Goal: Task Accomplishment & Management: Complete application form

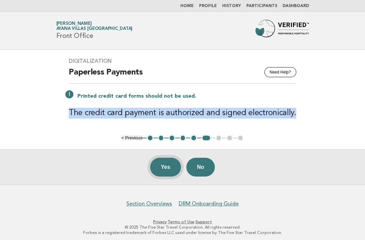
click at [168, 167] on button "Yes" at bounding box center [165, 167] width 31 height 19
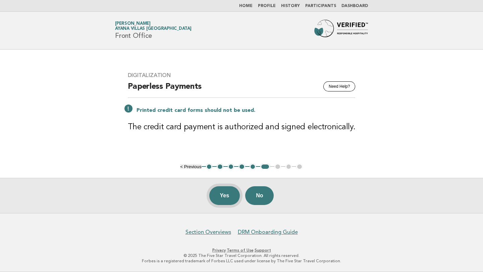
click at [225, 194] on button "Yes" at bounding box center [224, 195] width 31 height 19
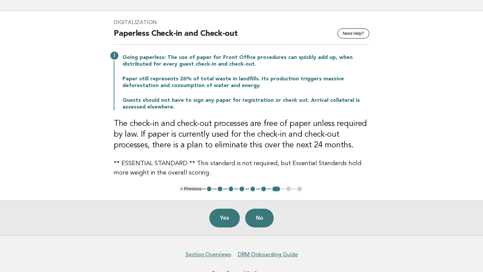
scroll to position [39, 0]
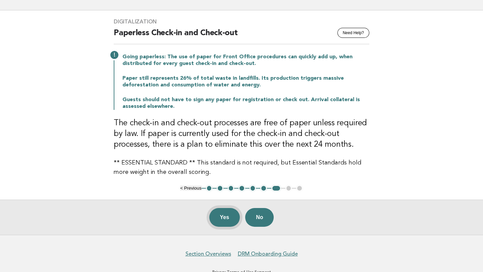
click at [225, 218] on button "Yes" at bounding box center [224, 217] width 31 height 19
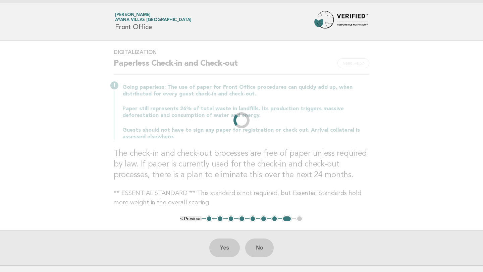
scroll to position [0, 0]
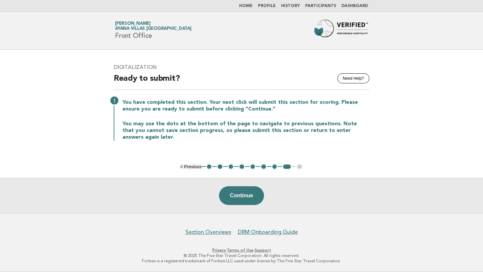
click at [208, 167] on button "1" at bounding box center [209, 167] width 7 height 7
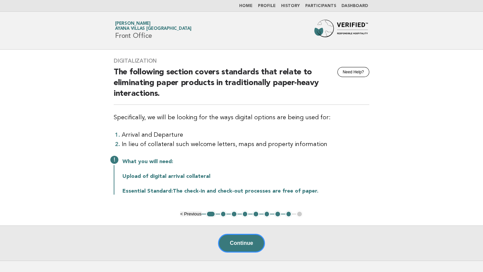
click at [225, 216] on button "2" at bounding box center [223, 214] width 7 height 7
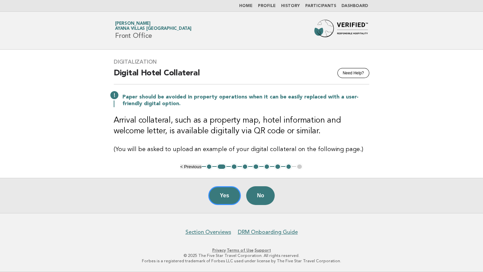
click at [234, 165] on button "3" at bounding box center [234, 167] width 7 height 7
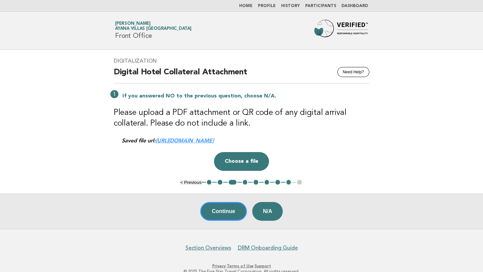
click at [214, 140] on link "https://be0idi9hwh.ucarecd.net/fd0726f0-5289-4132-9973-a91f9ab23e39/" at bounding box center [185, 141] width 58 height 6
click at [245, 182] on button "4" at bounding box center [245, 182] width 7 height 7
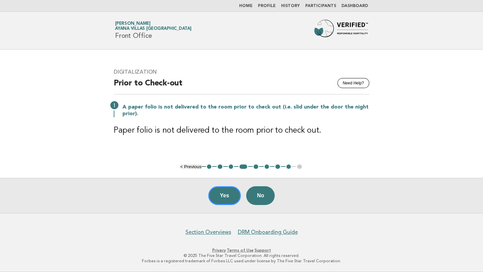
click at [257, 165] on button "5" at bounding box center [256, 167] width 7 height 7
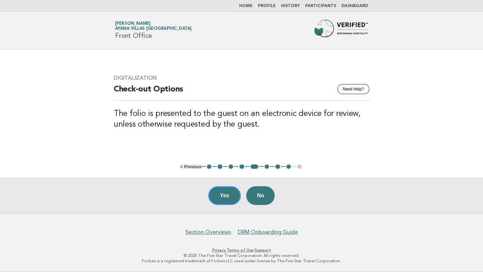
click at [267, 166] on button "6" at bounding box center [267, 167] width 7 height 7
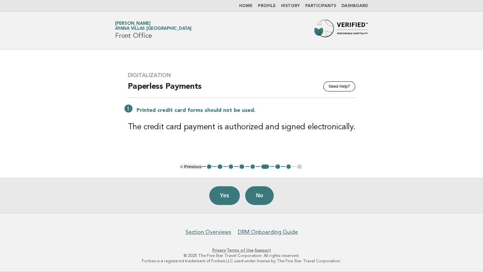
click at [277, 167] on button "7" at bounding box center [277, 167] width 7 height 7
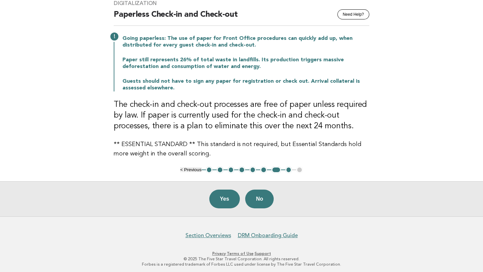
scroll to position [61, 0]
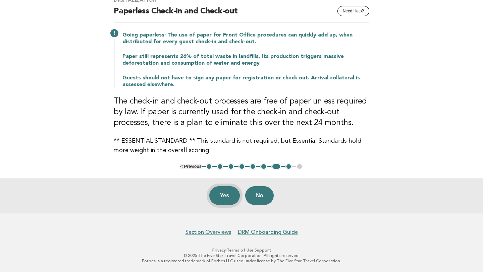
click at [228, 197] on button "Yes" at bounding box center [224, 195] width 31 height 19
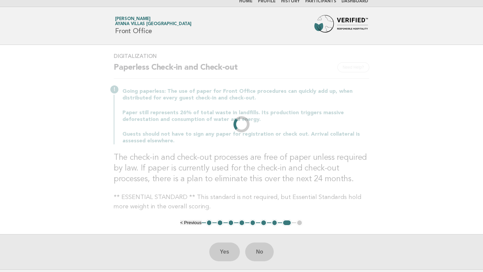
scroll to position [0, 0]
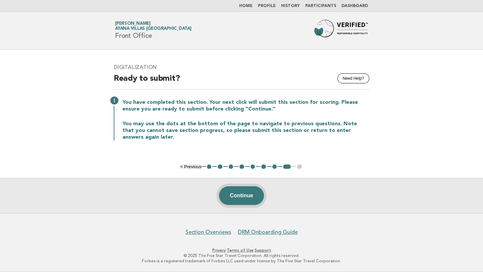
click at [247, 195] on button "Continue" at bounding box center [241, 195] width 45 height 19
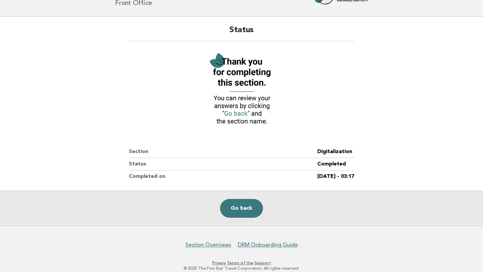
scroll to position [34, 0]
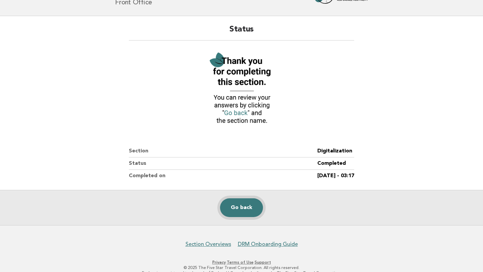
click at [241, 209] on link "Go back" at bounding box center [241, 208] width 43 height 19
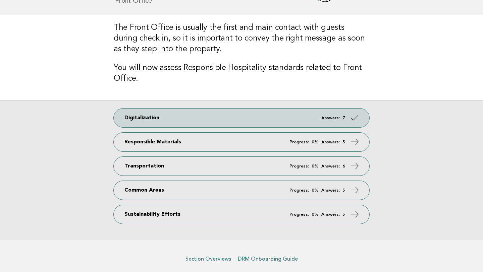
scroll to position [40, 0]
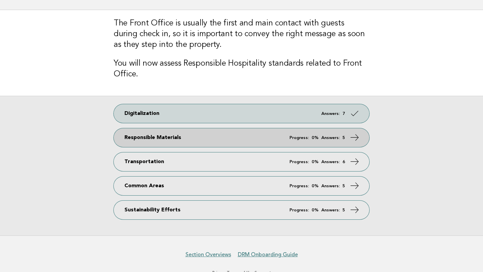
click at [281, 142] on link "Responsible Materials Progress: 0% Answers: 5" at bounding box center [242, 137] width 256 height 19
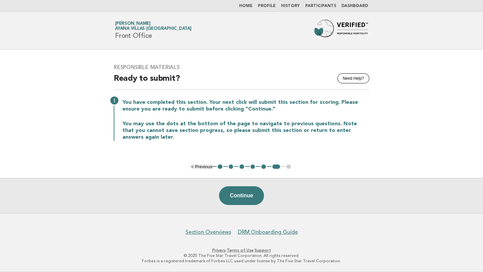
click at [220, 165] on button "1" at bounding box center [220, 167] width 7 height 7
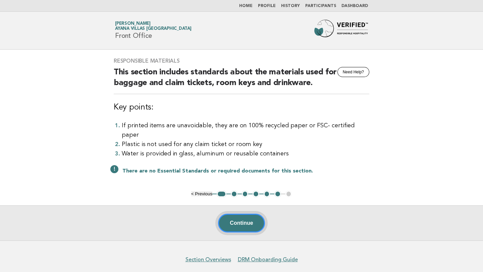
click at [239, 216] on button "Continue" at bounding box center [241, 223] width 47 height 19
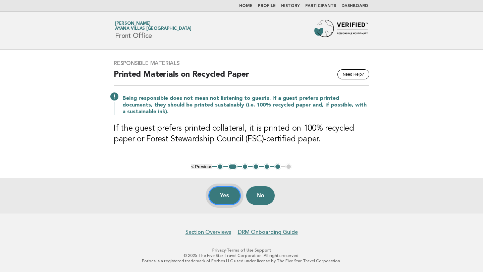
click at [230, 192] on button "Yes" at bounding box center [224, 195] width 33 height 19
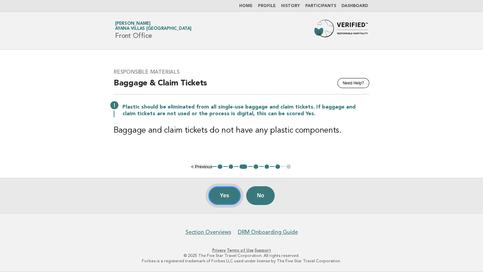
click at [226, 196] on button "Yes" at bounding box center [224, 195] width 33 height 19
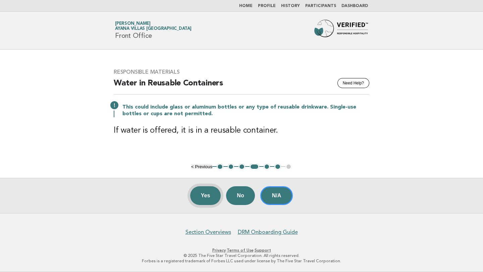
click at [210, 196] on button "Yes" at bounding box center [205, 195] width 31 height 19
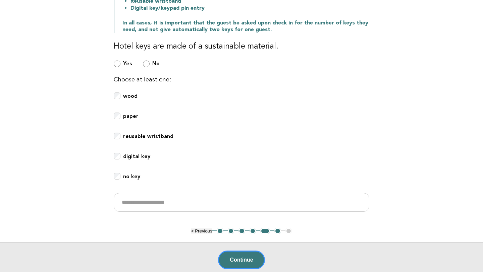
scroll to position [155, 0]
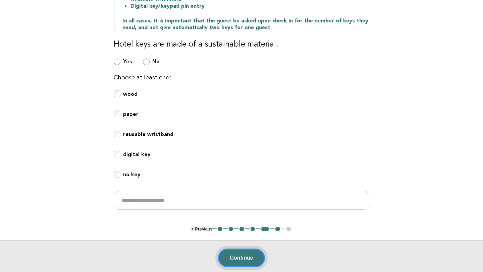
click at [242, 259] on button "Continue" at bounding box center [241, 258] width 47 height 19
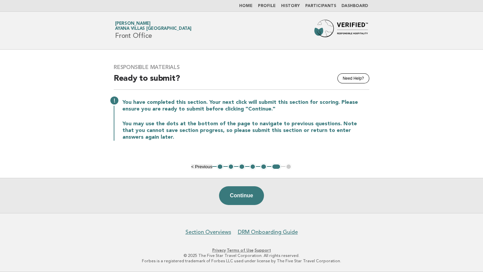
scroll to position [0, 0]
click at [248, 196] on button "Continue" at bounding box center [241, 195] width 45 height 19
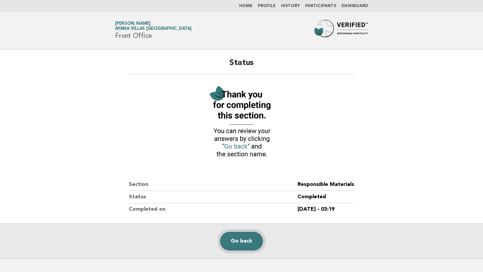
click at [244, 242] on link "Go back" at bounding box center [241, 241] width 43 height 19
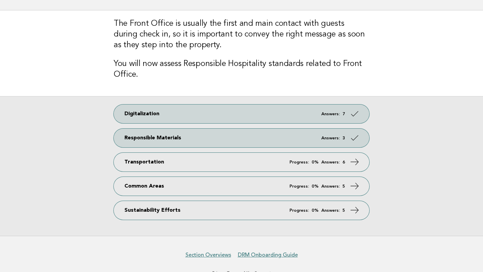
scroll to position [62, 0]
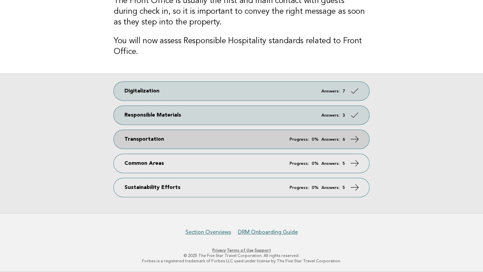
click at [326, 138] on em "Answers:" at bounding box center [330, 140] width 18 height 4
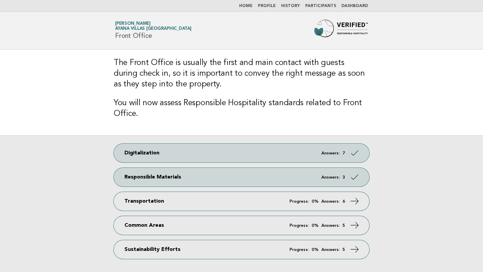
scroll to position [62, 0]
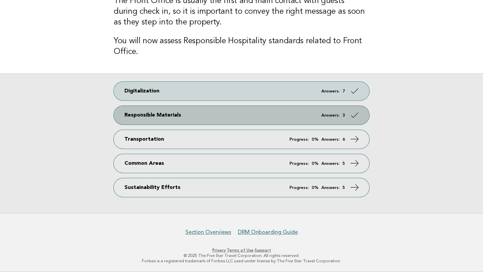
click at [329, 118] on link "Responsible Materials Answers: 3" at bounding box center [242, 115] width 256 height 19
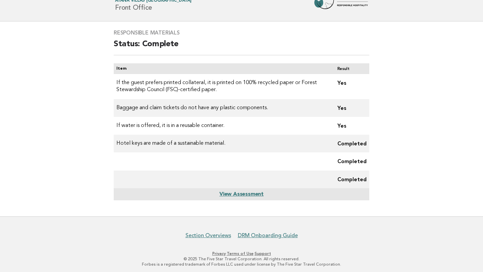
scroll to position [32, 0]
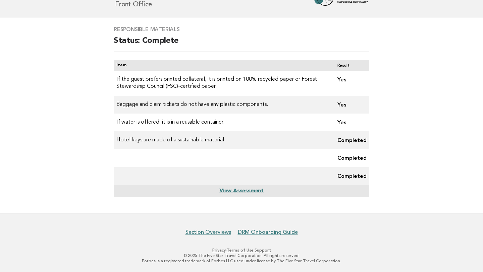
click at [250, 192] on link "View Assessment" at bounding box center [241, 190] width 44 height 5
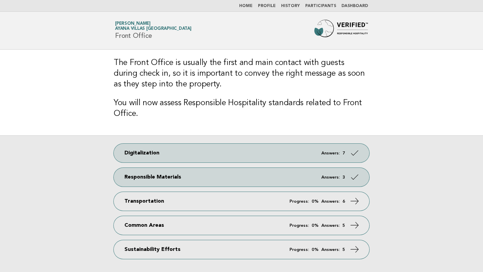
scroll to position [62, 0]
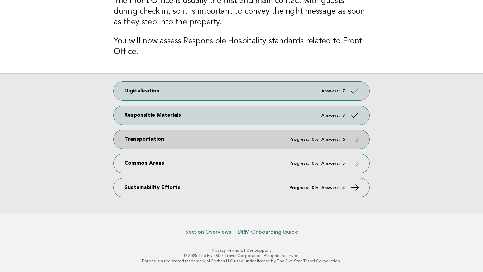
click at [258, 139] on link "Transportation Progress: 0% Answers: 6" at bounding box center [242, 139] width 256 height 19
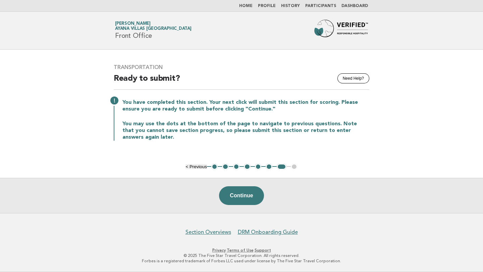
click at [214, 165] on button "1" at bounding box center [214, 167] width 7 height 7
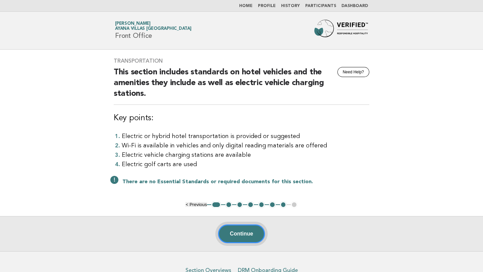
click at [237, 231] on button "Continue" at bounding box center [241, 234] width 47 height 19
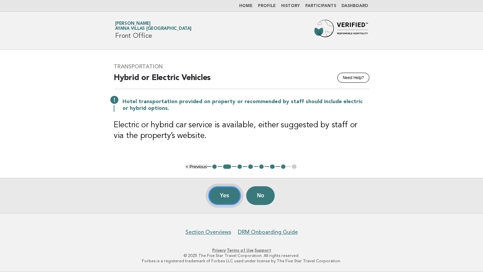
click at [225, 195] on button "Yes" at bounding box center [224, 195] width 33 height 19
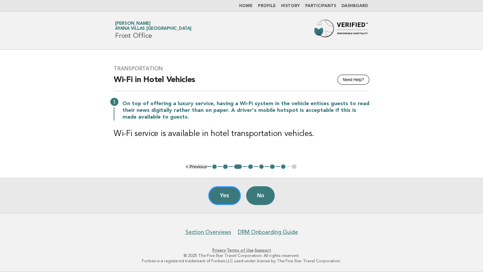
click at [225, 195] on button "Yes" at bounding box center [224, 195] width 33 height 19
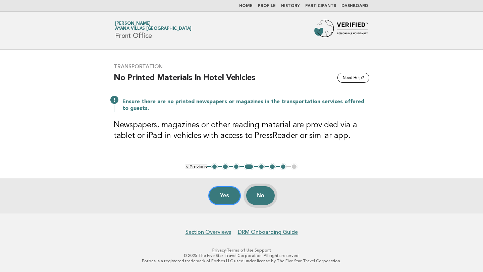
click at [263, 192] on button "No" at bounding box center [260, 195] width 29 height 19
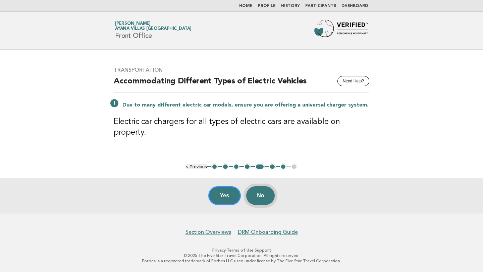
click at [263, 193] on button "No" at bounding box center [260, 195] width 29 height 19
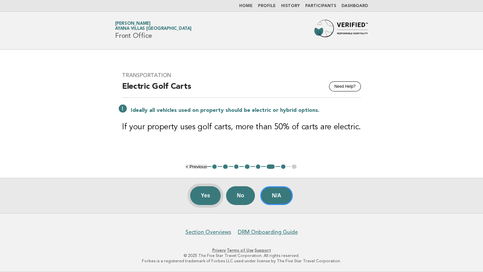
click at [205, 199] on button "Yes" at bounding box center [205, 195] width 31 height 19
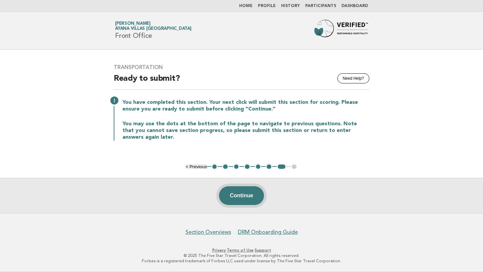
click at [243, 196] on button "Continue" at bounding box center [241, 195] width 45 height 19
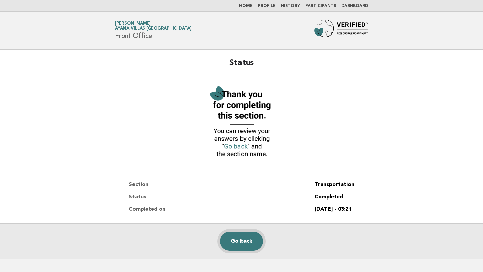
click at [246, 239] on link "Go back" at bounding box center [241, 241] width 43 height 19
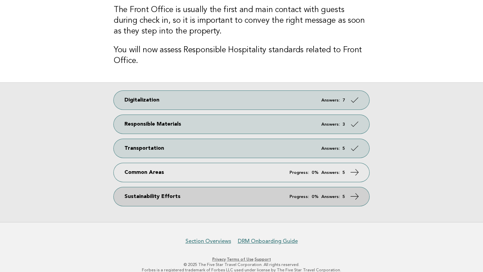
scroll to position [62, 0]
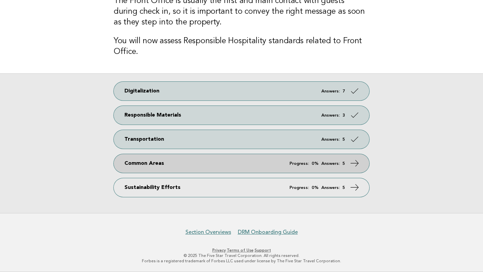
click at [287, 166] on link "Common Areas Progress: 0% Answers: 5" at bounding box center [242, 163] width 256 height 19
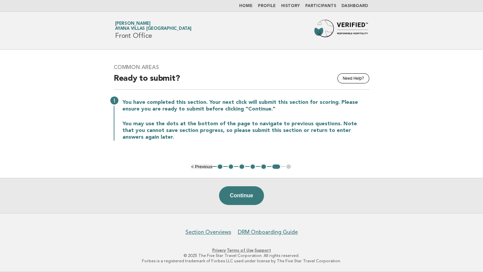
click at [219, 166] on button "1" at bounding box center [220, 167] width 7 height 7
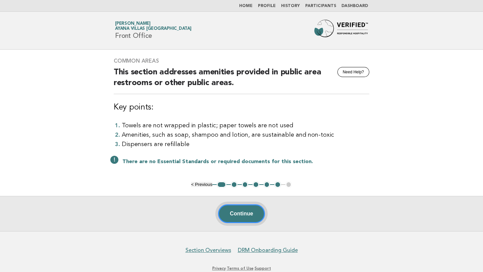
click at [242, 211] on button "Continue" at bounding box center [241, 214] width 47 height 19
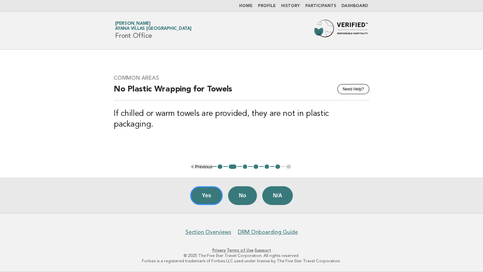
click at [220, 166] on button "1" at bounding box center [220, 167] width 7 height 7
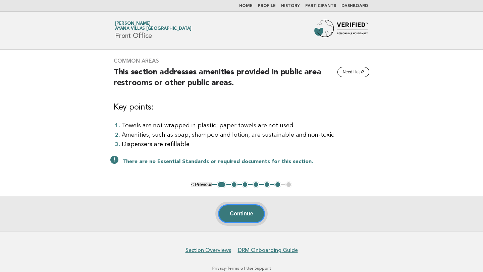
click at [240, 212] on button "Continue" at bounding box center [241, 214] width 47 height 19
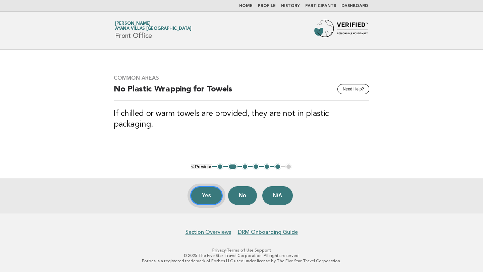
click at [207, 193] on button "Yes" at bounding box center [206, 195] width 33 height 19
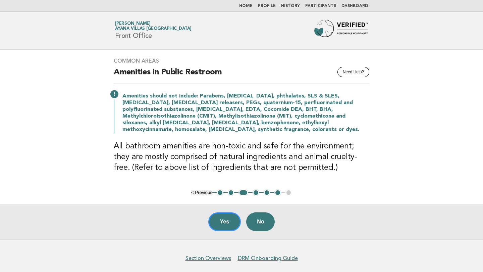
scroll to position [26, 0]
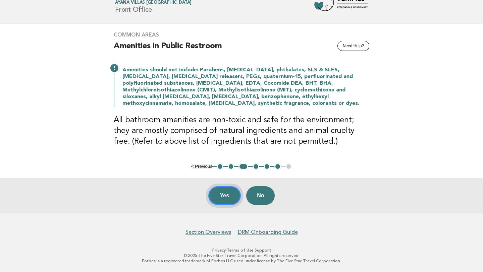
click at [222, 197] on button "Yes" at bounding box center [224, 195] width 33 height 19
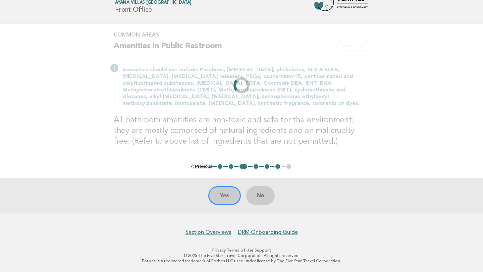
scroll to position [0, 0]
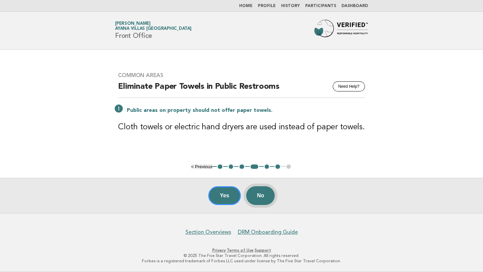
click at [260, 195] on button "No" at bounding box center [260, 195] width 29 height 19
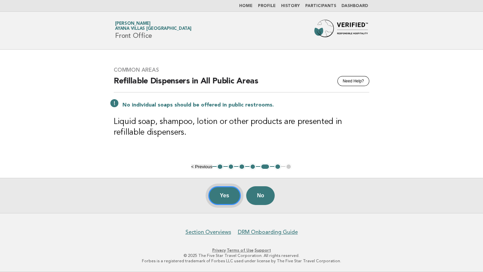
click at [228, 194] on button "Yes" at bounding box center [224, 195] width 33 height 19
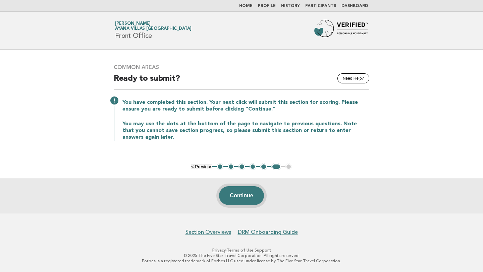
click at [241, 198] on button "Continue" at bounding box center [241, 195] width 45 height 19
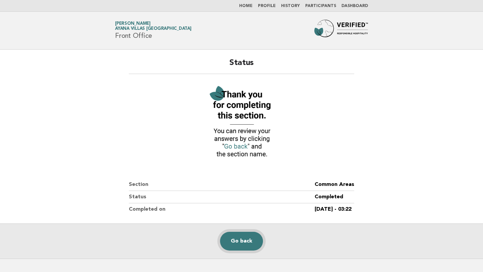
click at [243, 240] on link "Go back" at bounding box center [241, 241] width 43 height 19
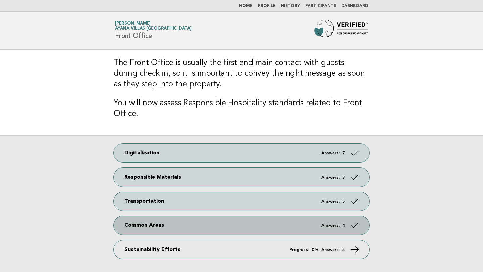
scroll to position [62, 0]
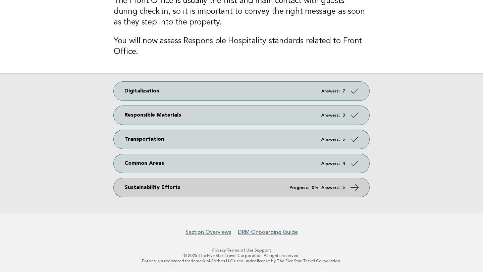
click at [260, 183] on link "Sustainability Efforts Progress: 0% Answers: 5" at bounding box center [242, 187] width 256 height 19
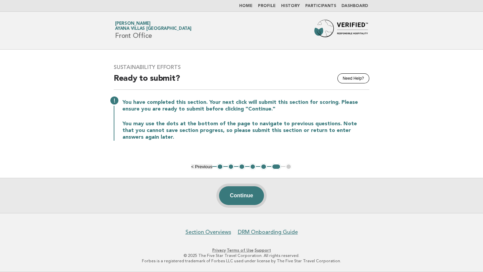
click at [234, 192] on button "Continue" at bounding box center [241, 195] width 45 height 19
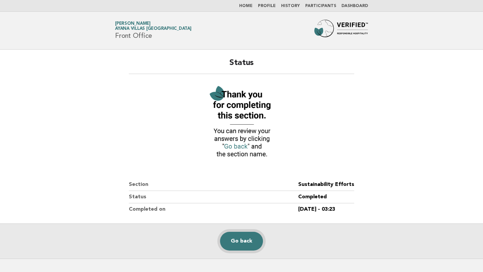
click at [238, 236] on link "Go back" at bounding box center [241, 241] width 43 height 19
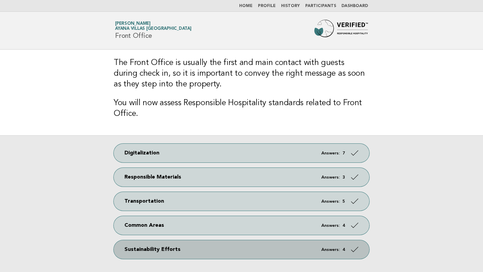
click at [206, 249] on link "Sustainability Efforts Answers: 4" at bounding box center [242, 249] width 256 height 19
click at [322, 248] on em "Answers:" at bounding box center [330, 250] width 18 height 4
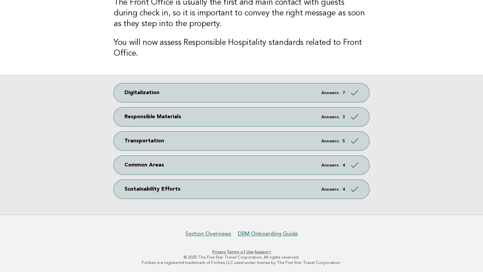
scroll to position [62, 0]
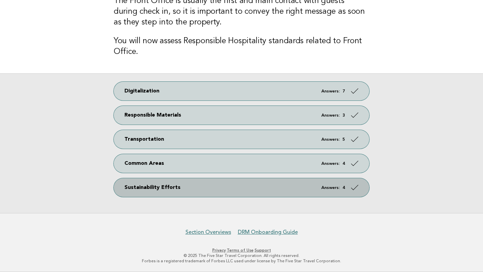
click at [347, 188] on link "Sustainability Efforts Answers: 4" at bounding box center [242, 187] width 256 height 19
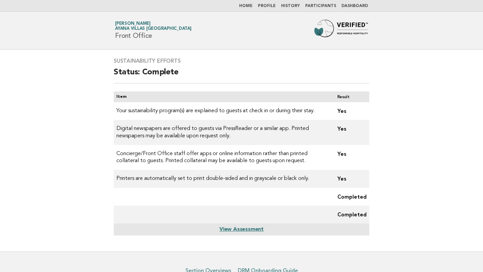
scroll to position [39, 0]
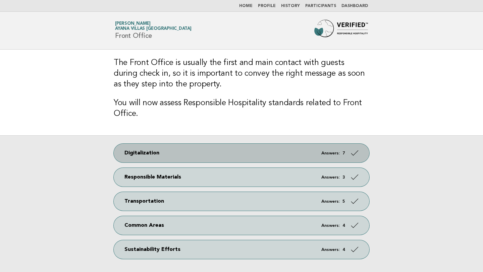
scroll to position [62, 0]
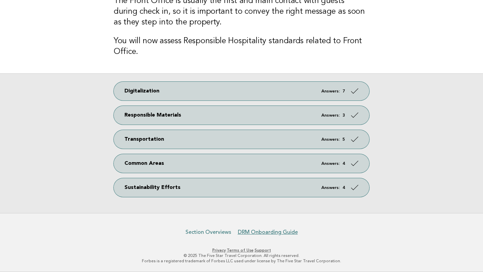
click at [218, 232] on link "Section Overviews" at bounding box center [208, 232] width 46 height 7
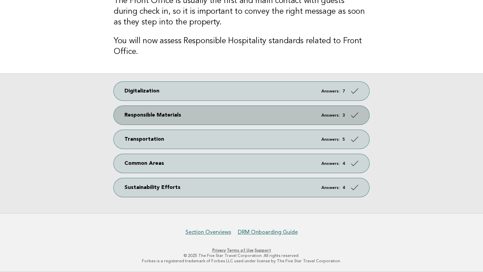
scroll to position [0, 0]
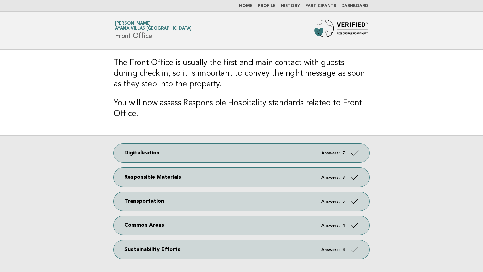
scroll to position [62, 0]
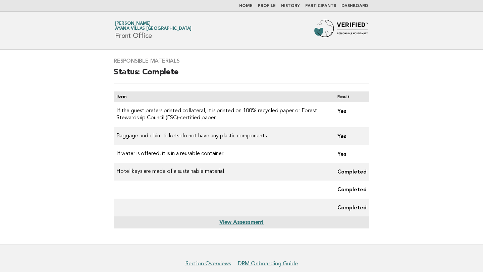
click at [253, 5] on link "Home" at bounding box center [245, 6] width 13 height 4
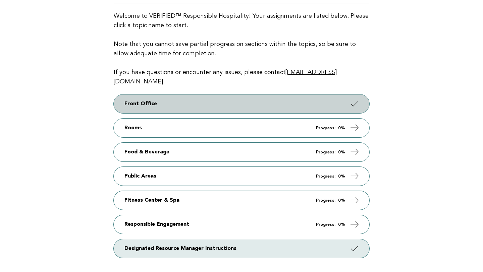
scroll to position [72, 0]
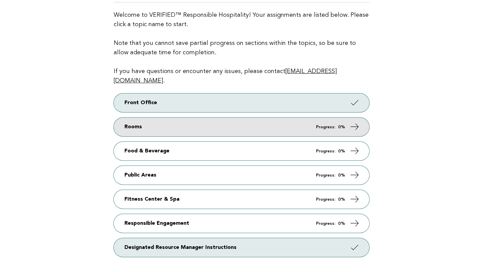
click at [251, 118] on link "Rooms Progress: 0%" at bounding box center [242, 127] width 256 height 19
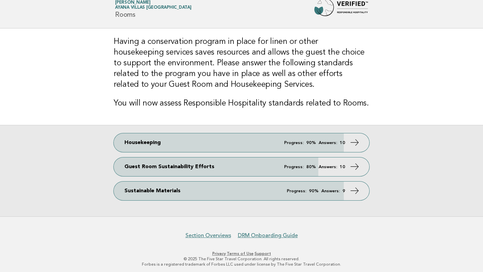
scroll to position [24, 0]
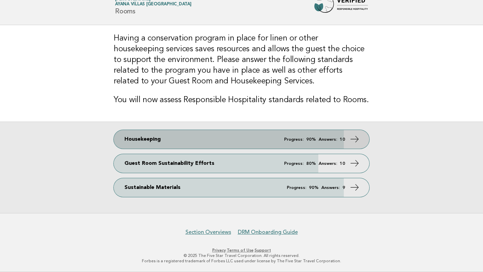
click at [203, 138] on link "Housekeeping Progress: 90% Answers: 10" at bounding box center [242, 139] width 256 height 19
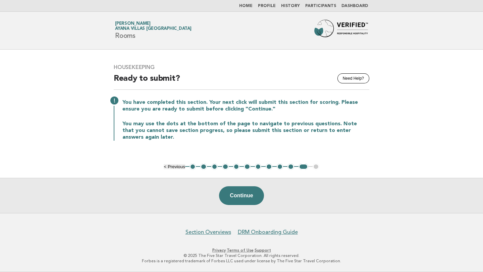
click at [192, 166] on button "1" at bounding box center [192, 167] width 7 height 7
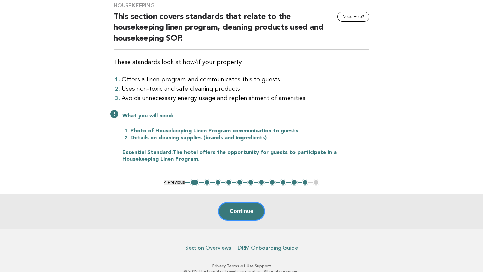
scroll to position [72, 0]
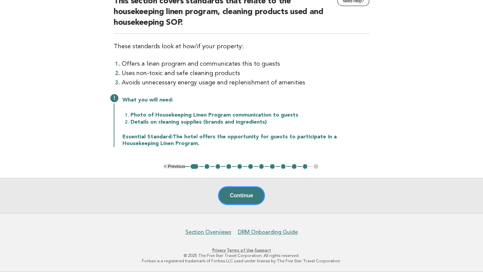
click at [206, 166] on button "2" at bounding box center [207, 166] width 7 height 7
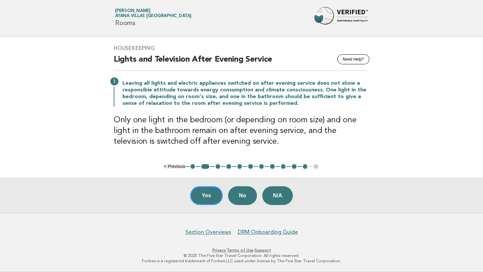
scroll to position [13, 0]
click at [209, 190] on button "Yes" at bounding box center [206, 195] width 33 height 19
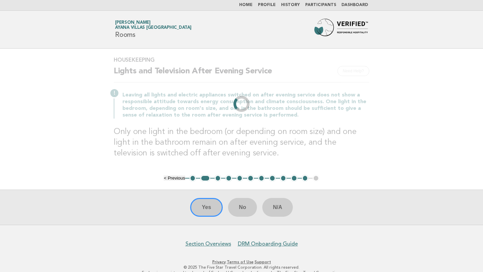
scroll to position [0, 0]
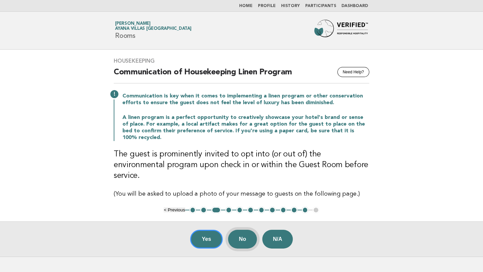
click at [240, 230] on button "No" at bounding box center [242, 239] width 29 height 19
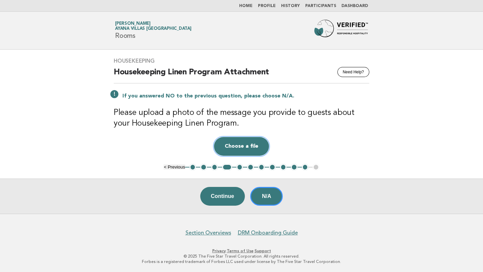
click at [239, 143] on button "Choose a file" at bounding box center [241, 146] width 55 height 19
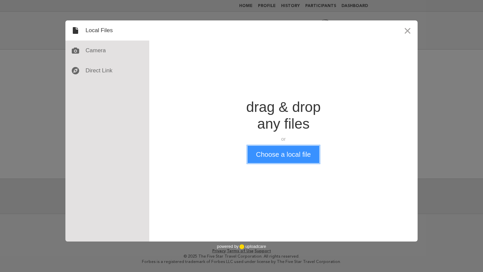
click at [281, 155] on button "Choose a local file" at bounding box center [283, 154] width 71 height 17
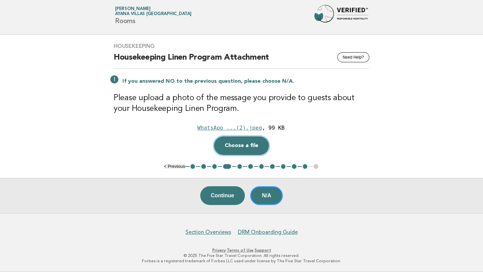
scroll to position [15, 0]
click at [228, 193] on button "Continue" at bounding box center [222, 195] width 45 height 19
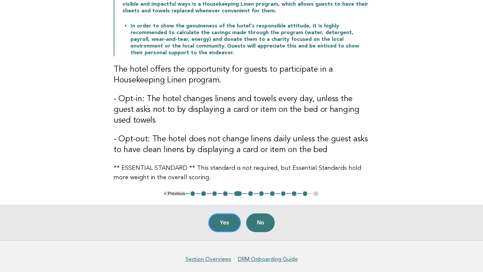
scroll to position [102, 0]
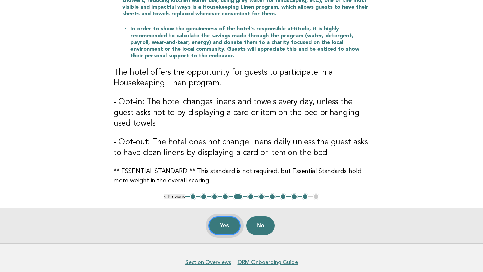
click at [229, 227] on button "Yes" at bounding box center [224, 226] width 33 height 19
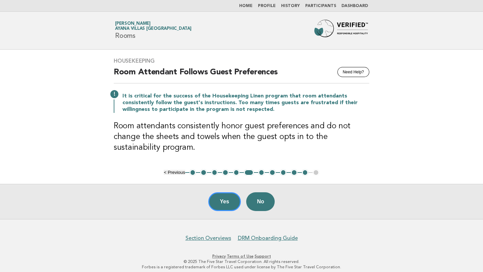
scroll to position [6, 0]
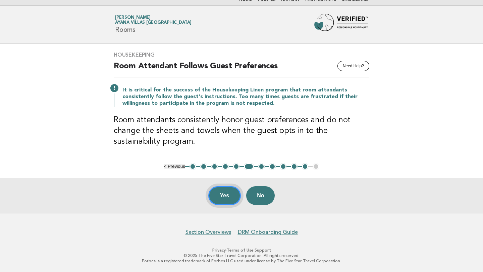
click at [228, 195] on button "Yes" at bounding box center [224, 195] width 33 height 19
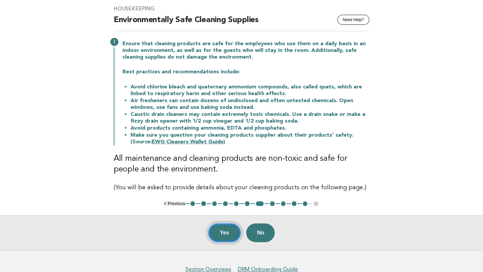
click at [224, 228] on button "Yes" at bounding box center [224, 233] width 33 height 19
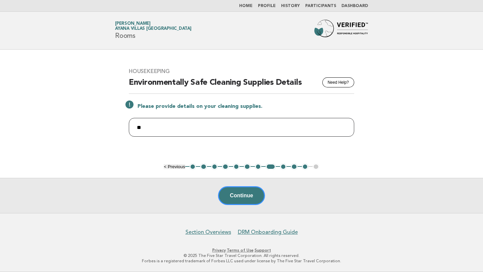
click at [167, 126] on input "**" at bounding box center [241, 127] width 225 height 19
type input "*"
paste input "**********"
type input "**********"
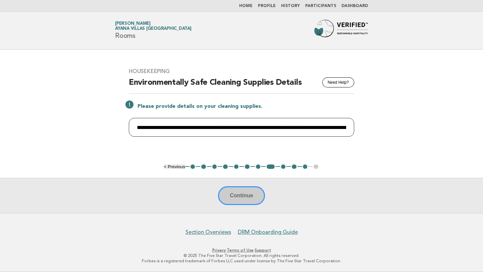
scroll to position [0, 1004]
click at [179, 129] on input "**********" at bounding box center [241, 127] width 225 height 19
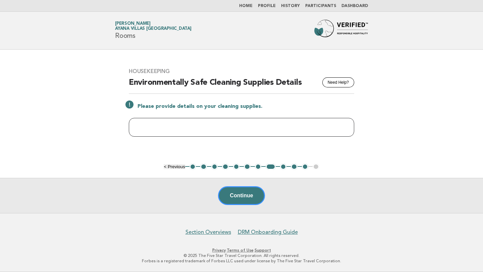
scroll to position [0, 0]
paste input "**********"
type input "**********"
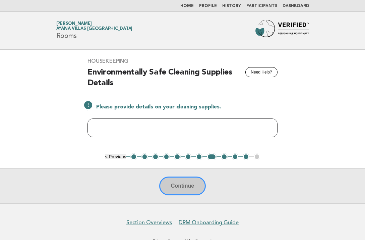
paste input "**********"
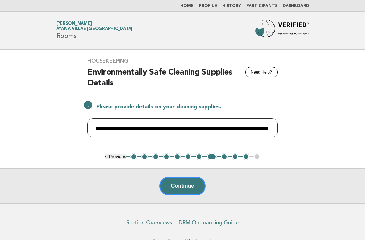
scroll to position [3, 0]
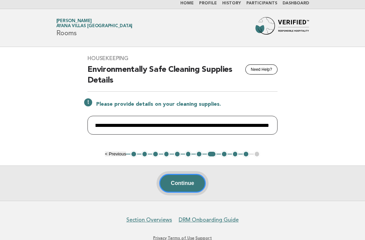
type input "**********"
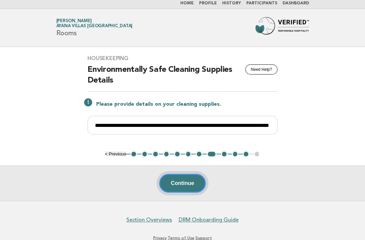
click at [185, 180] on button "Continue" at bounding box center [182, 183] width 47 height 19
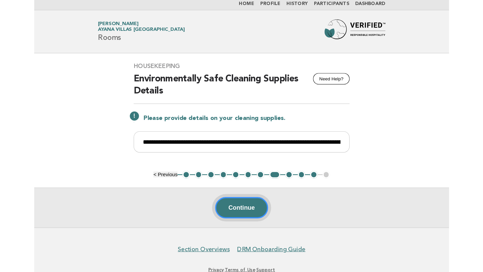
scroll to position [0, 0]
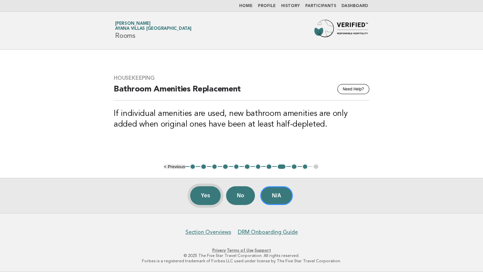
click at [208, 192] on button "Yes" at bounding box center [205, 195] width 31 height 19
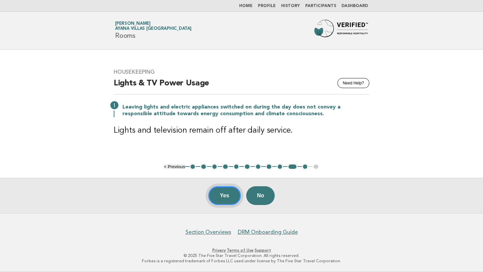
click at [227, 194] on button "Yes" at bounding box center [224, 195] width 33 height 19
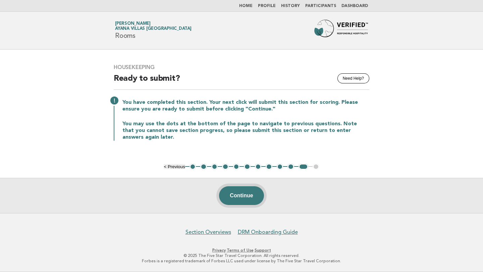
click at [250, 195] on button "Continue" at bounding box center [241, 195] width 45 height 19
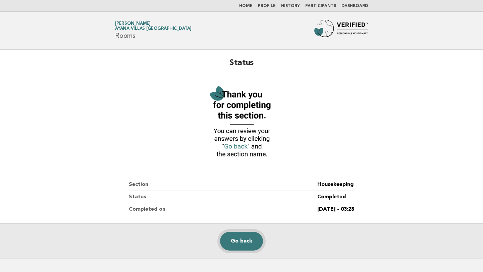
click at [244, 239] on link "Go back" at bounding box center [241, 241] width 43 height 19
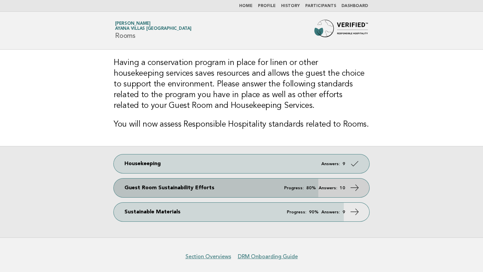
click at [234, 181] on link "Guest Room Sustainability Efforts Progress: 80% Answers: 10" at bounding box center [242, 188] width 256 height 19
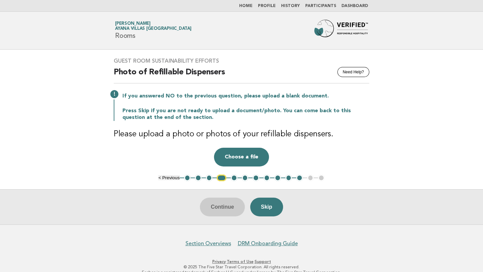
click at [188, 178] on button "1" at bounding box center [187, 178] width 7 height 7
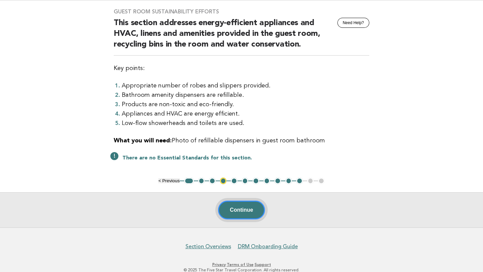
click at [225, 210] on button "Continue" at bounding box center [241, 210] width 47 height 19
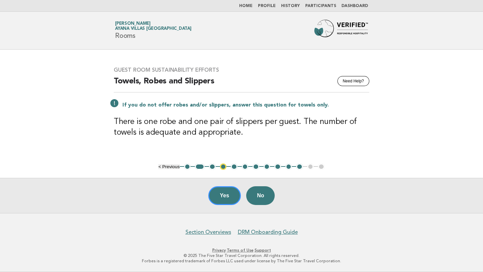
click at [201, 167] on button "2" at bounding box center [200, 167] width 10 height 7
click at [225, 197] on button "Yes" at bounding box center [224, 195] width 33 height 19
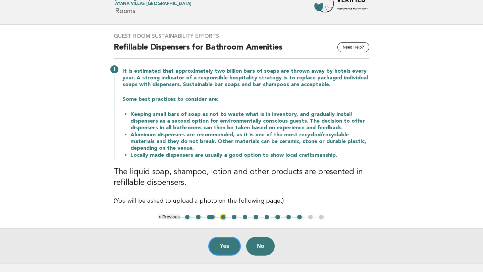
scroll to position [61, 0]
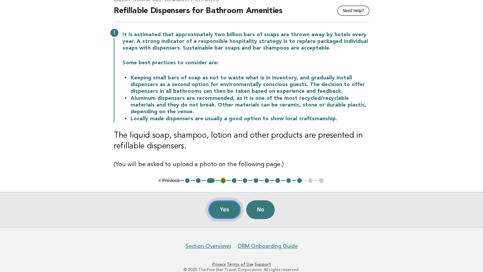
click at [227, 210] on button "Yes" at bounding box center [224, 210] width 33 height 19
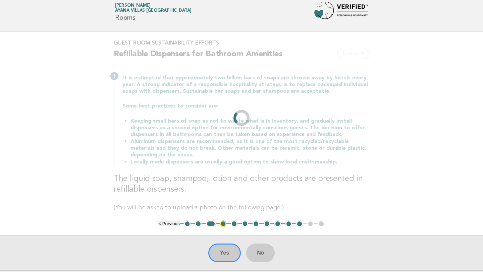
scroll to position [0, 0]
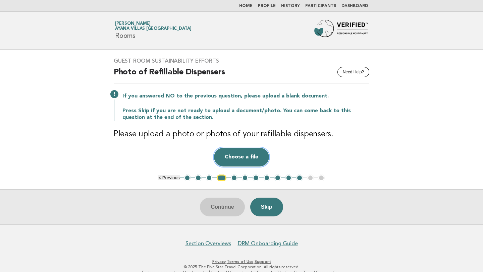
click at [252, 162] on button "Choose a file" at bounding box center [241, 157] width 55 height 19
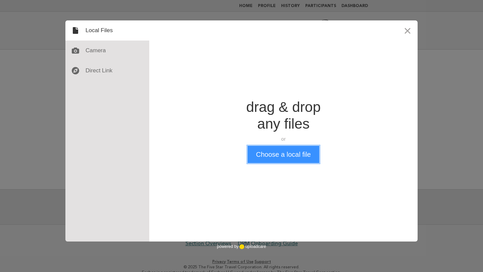
click at [269, 151] on button "Choose a local file" at bounding box center [283, 154] width 71 height 17
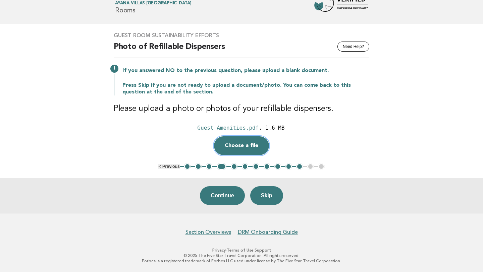
scroll to position [25, 0]
click at [228, 192] on button "Continue" at bounding box center [222, 195] width 45 height 19
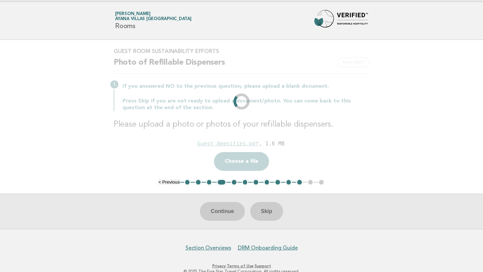
scroll to position [0, 0]
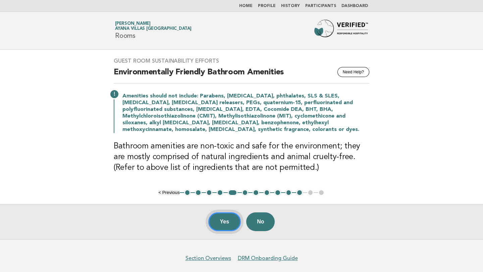
click at [225, 218] on button "Yes" at bounding box center [224, 222] width 33 height 19
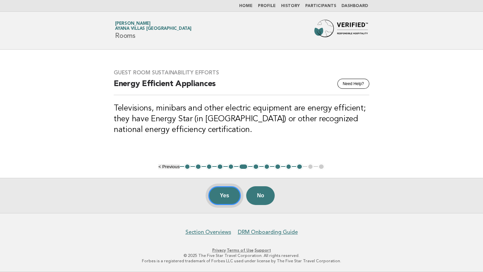
click at [225, 195] on button "Yes" at bounding box center [224, 195] width 33 height 19
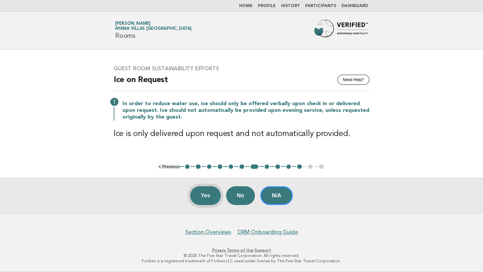
click at [205, 192] on button "Yes" at bounding box center [205, 195] width 31 height 19
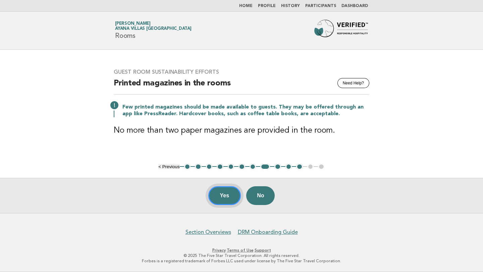
click at [222, 196] on button "Yes" at bounding box center [224, 195] width 33 height 19
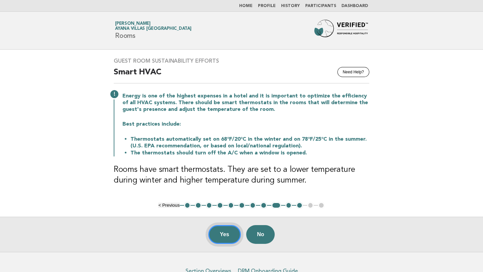
click at [221, 233] on button "Yes" at bounding box center [224, 234] width 33 height 19
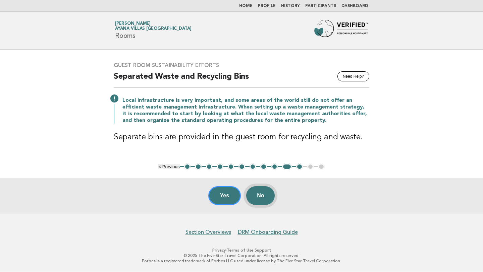
click at [263, 196] on button "No" at bounding box center [260, 195] width 29 height 19
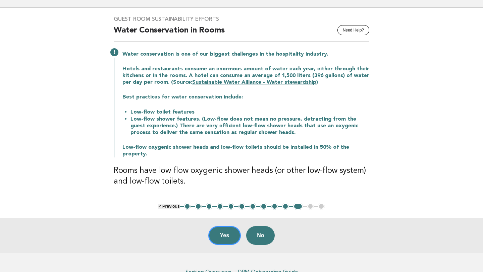
scroll to position [75, 0]
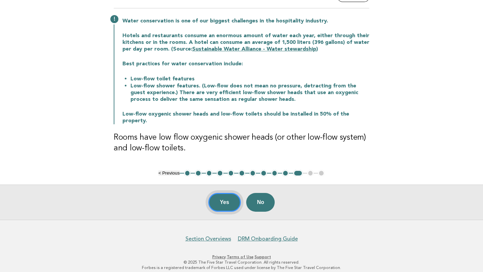
click at [226, 194] on button "Yes" at bounding box center [224, 202] width 33 height 19
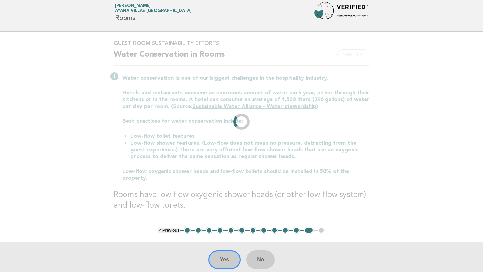
scroll to position [0, 0]
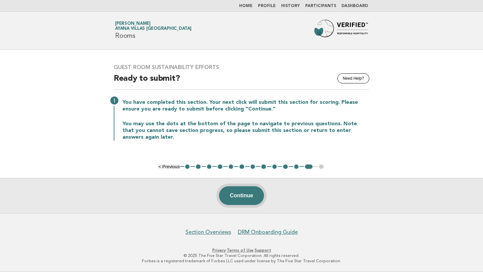
click at [250, 196] on button "Continue" at bounding box center [241, 195] width 45 height 19
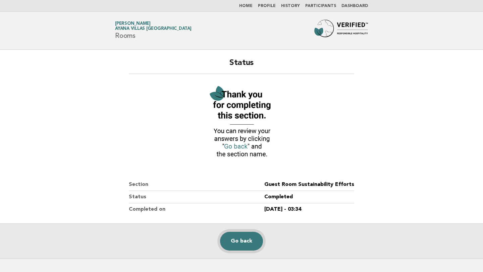
click at [241, 239] on link "Go back" at bounding box center [241, 241] width 43 height 19
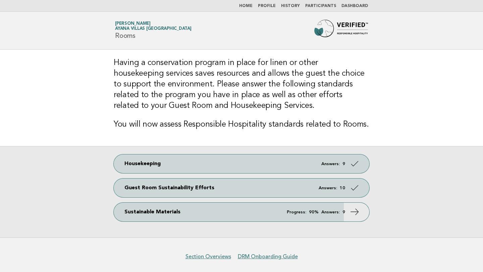
scroll to position [24, 0]
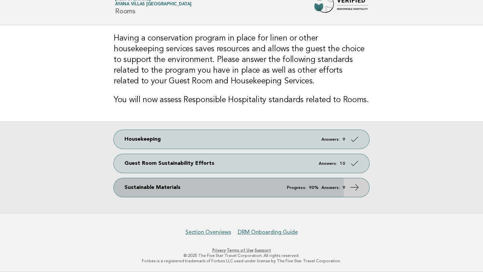
click at [219, 191] on link "Sustainable Materials Progress: 90% Answers: 9" at bounding box center [242, 187] width 256 height 19
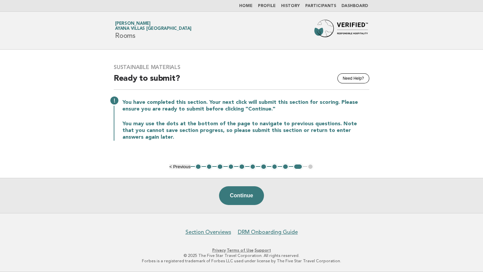
click at [198, 164] on button "1" at bounding box center [198, 167] width 7 height 7
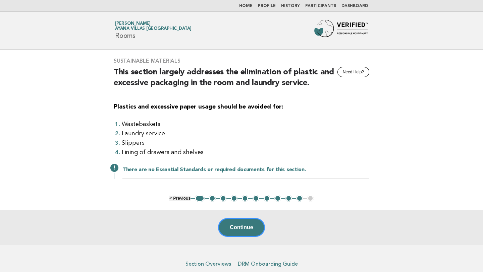
click at [211, 200] on button "2" at bounding box center [212, 198] width 7 height 7
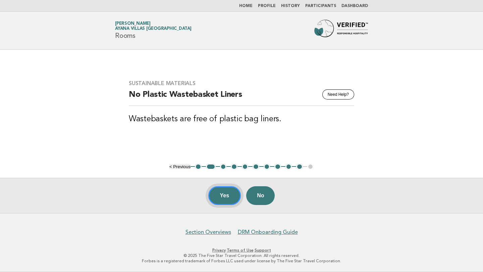
click at [226, 194] on button "Yes" at bounding box center [224, 195] width 33 height 19
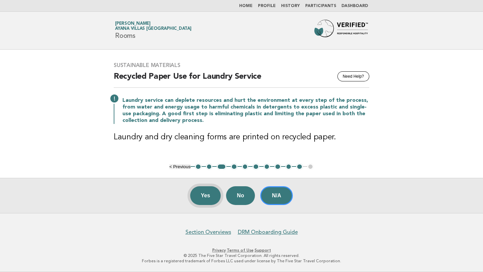
click at [200, 195] on button "Yes" at bounding box center [205, 195] width 31 height 19
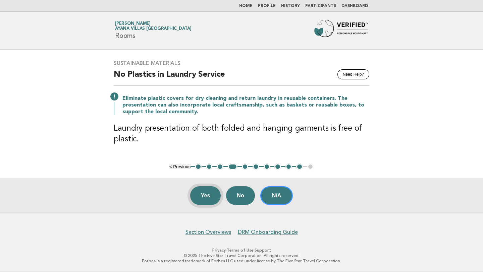
click at [211, 198] on button "Yes" at bounding box center [205, 195] width 31 height 19
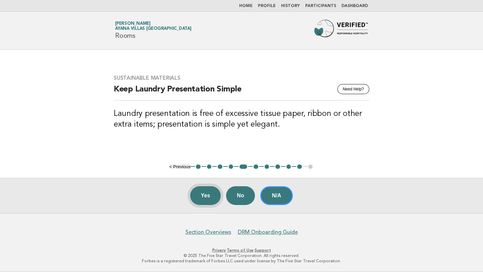
click at [202, 198] on button "Yes" at bounding box center [205, 195] width 31 height 19
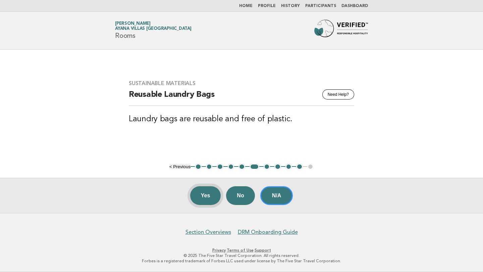
click at [207, 194] on button "Yes" at bounding box center [205, 195] width 31 height 19
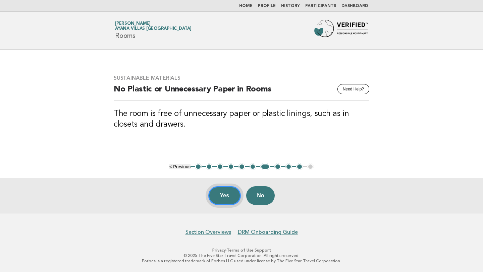
click at [230, 195] on button "Yes" at bounding box center [224, 195] width 33 height 19
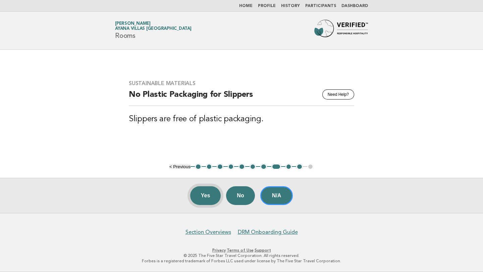
click at [210, 192] on button "Yes" at bounding box center [205, 195] width 31 height 19
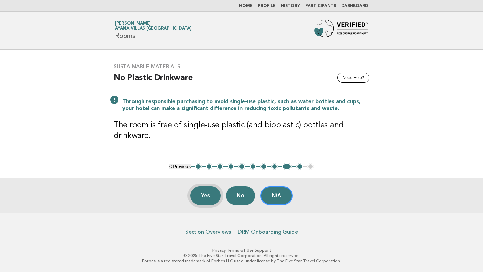
click at [208, 197] on button "Yes" at bounding box center [205, 195] width 31 height 19
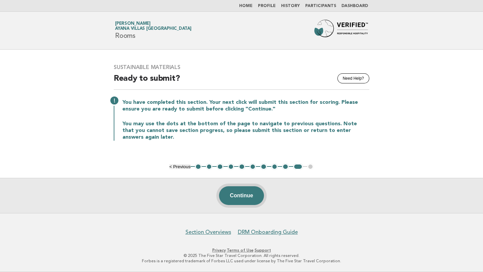
click at [244, 198] on button "Continue" at bounding box center [241, 195] width 45 height 19
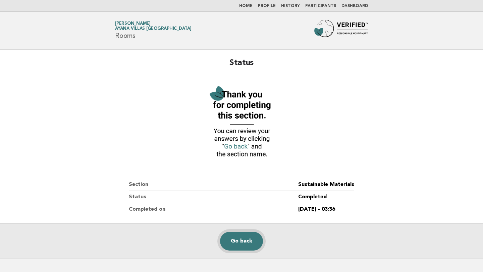
click at [242, 240] on link "Go back" at bounding box center [241, 241] width 43 height 19
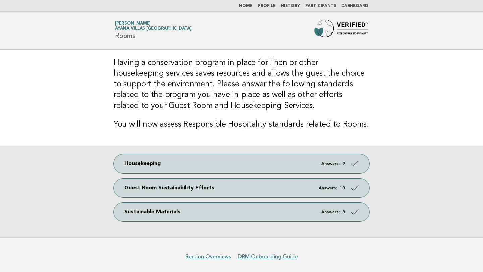
click at [253, 6] on link "Home" at bounding box center [245, 6] width 13 height 4
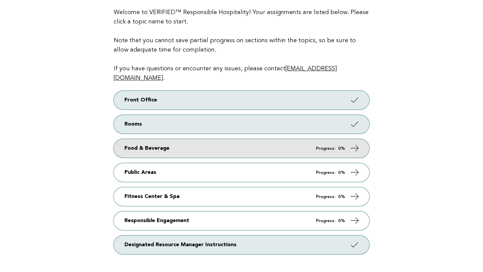
scroll to position [85, 0]
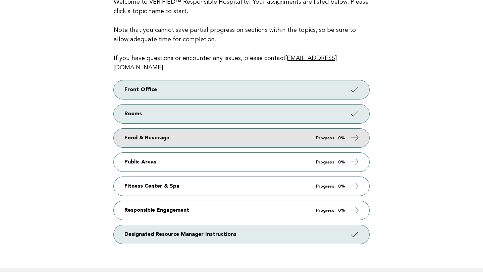
click at [208, 129] on link "Food & Beverage Progress: 0%" at bounding box center [242, 138] width 256 height 19
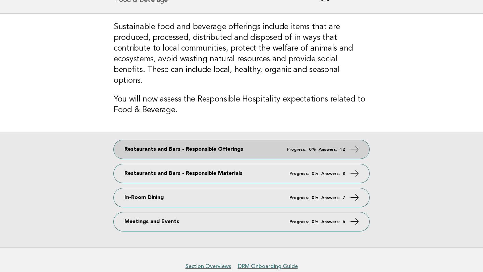
scroll to position [47, 0]
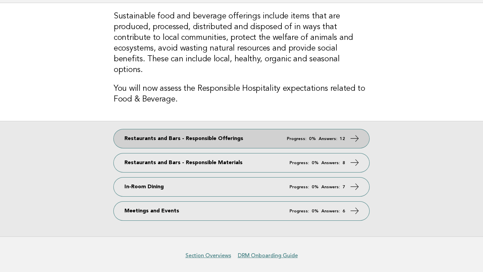
click at [250, 129] on link "Restaurants and Bars - Responsible Offerings Progress: 0% Answers: 12" at bounding box center [242, 138] width 256 height 19
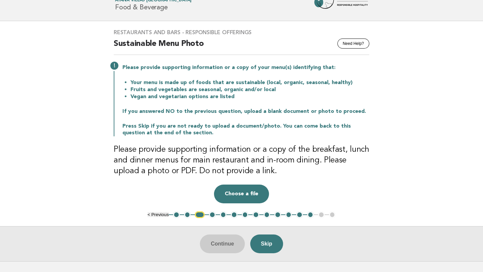
scroll to position [67, 0]
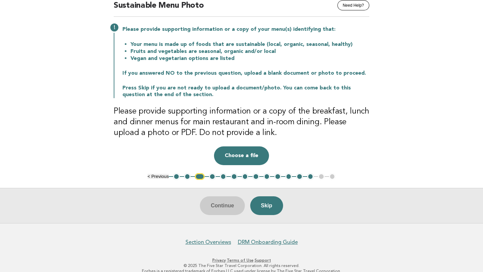
click at [177, 177] on button "1" at bounding box center [176, 176] width 7 height 7
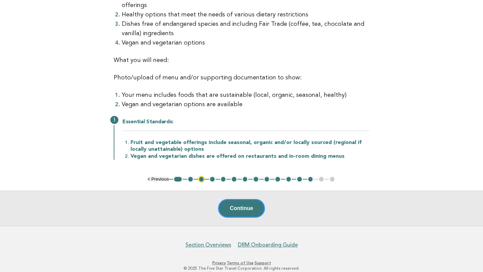
scroll to position [145, 0]
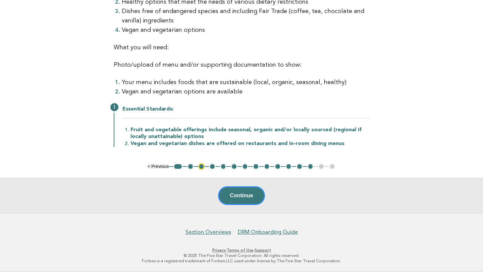
click at [189, 167] on button "2" at bounding box center [190, 166] width 7 height 7
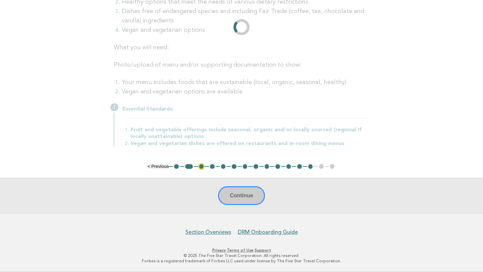
scroll to position [9, 0]
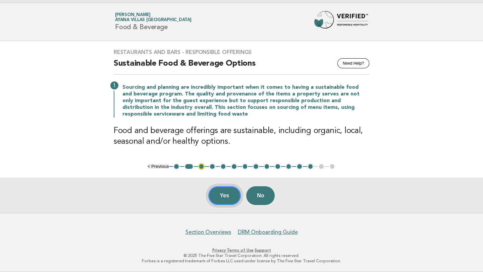
click at [221, 193] on button "Yes" at bounding box center [224, 195] width 33 height 19
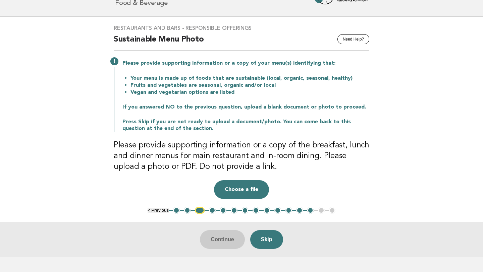
scroll to position [35, 0]
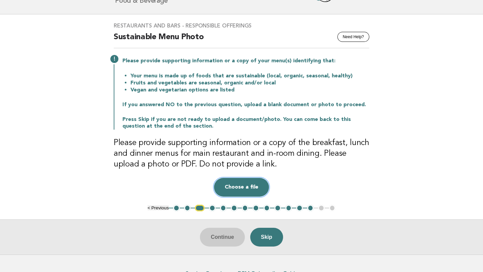
click at [246, 186] on button "Choose a file" at bounding box center [241, 187] width 55 height 19
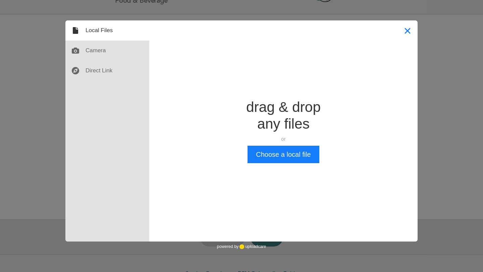
click at [407, 33] on button "Close" at bounding box center [407, 30] width 20 height 20
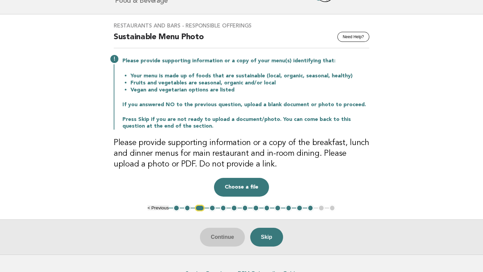
click at [187, 209] on button "2" at bounding box center [187, 208] width 7 height 7
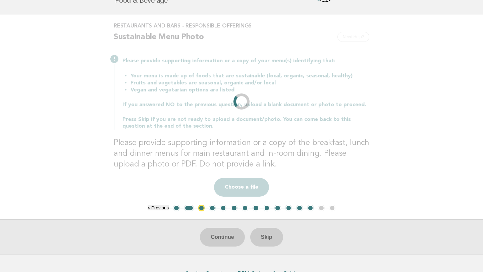
scroll to position [9, 0]
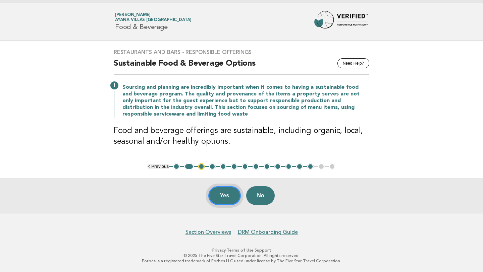
click at [222, 190] on button "Yes" at bounding box center [224, 195] width 33 height 19
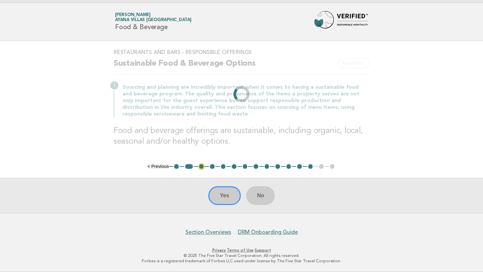
scroll to position [0, 0]
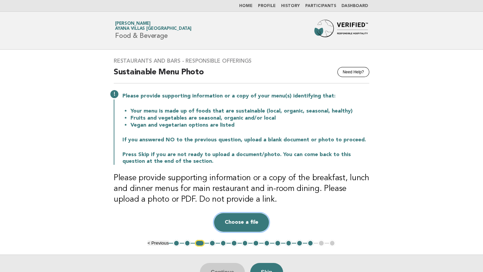
click at [254, 221] on button "Choose a file" at bounding box center [241, 222] width 55 height 19
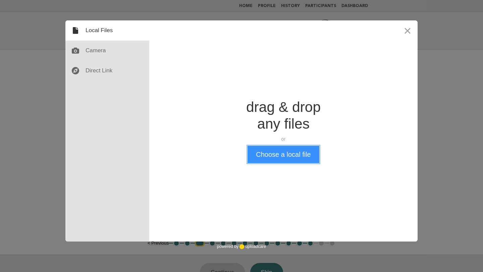
click at [277, 150] on button "Choose a local file" at bounding box center [283, 154] width 71 height 17
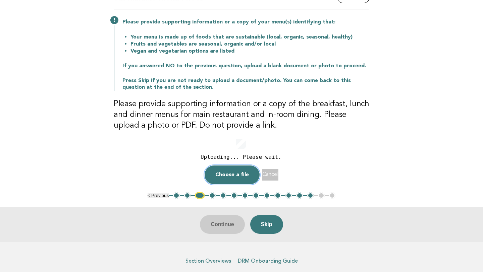
scroll to position [79, 0]
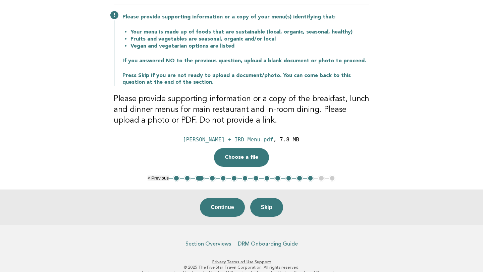
click at [213, 179] on button "4" at bounding box center [212, 178] width 7 height 7
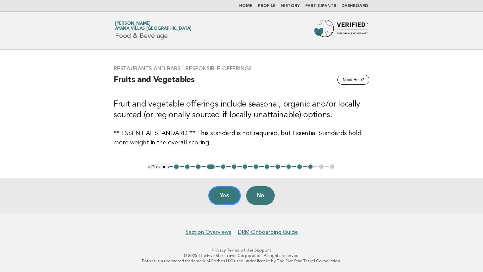
scroll to position [0, 0]
click at [225, 193] on button "Yes" at bounding box center [224, 195] width 33 height 19
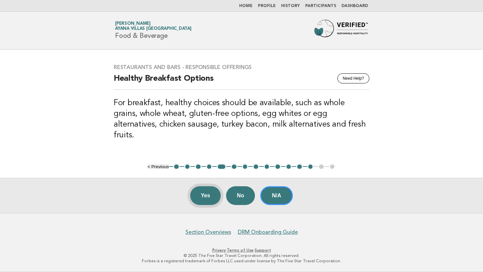
click at [203, 192] on button "Yes" at bounding box center [205, 195] width 31 height 19
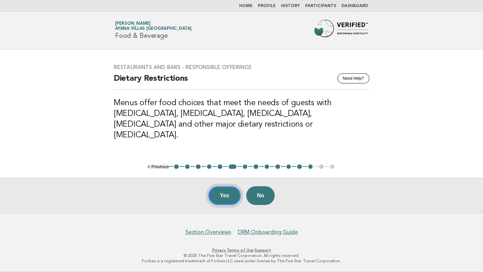
click at [227, 193] on button "Yes" at bounding box center [224, 195] width 33 height 19
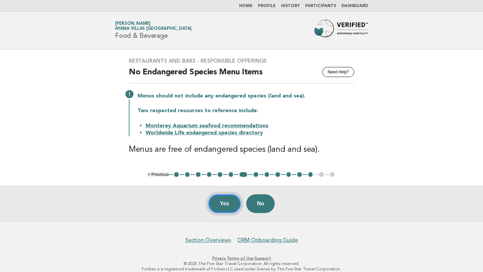
click at [223, 204] on button "Yes" at bounding box center [224, 204] width 33 height 19
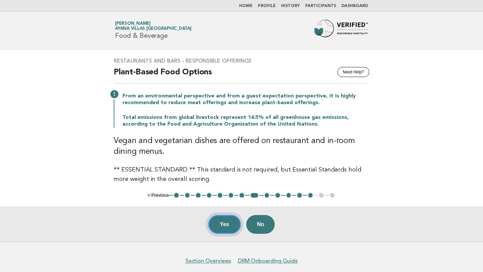
click at [221, 224] on button "Yes" at bounding box center [224, 224] width 33 height 19
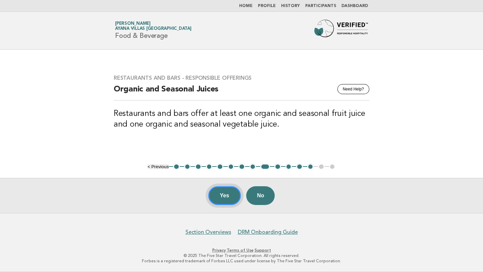
click at [223, 197] on button "Yes" at bounding box center [224, 195] width 33 height 19
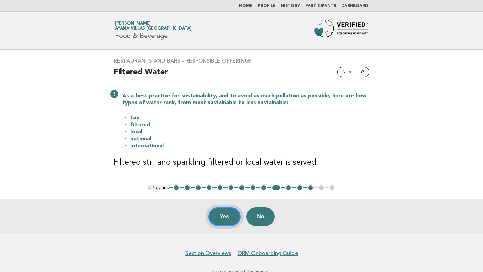
click at [223, 209] on button "Yes" at bounding box center [224, 217] width 33 height 19
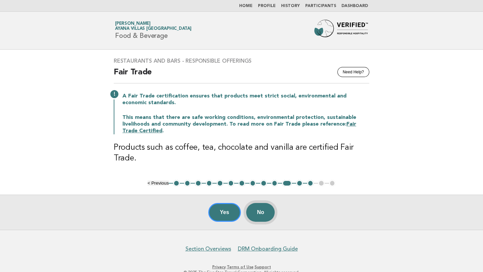
click at [262, 207] on button "No" at bounding box center [260, 212] width 29 height 19
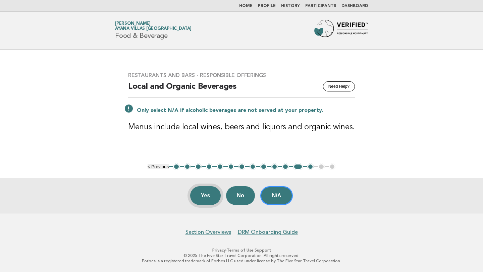
click at [201, 201] on button "Yes" at bounding box center [205, 195] width 31 height 19
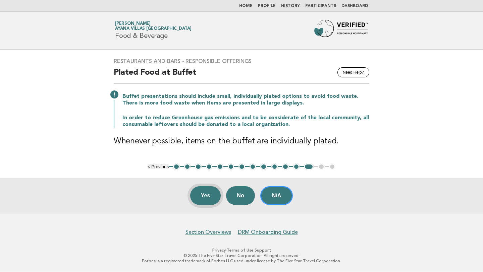
click at [201, 197] on button "Yes" at bounding box center [205, 195] width 31 height 19
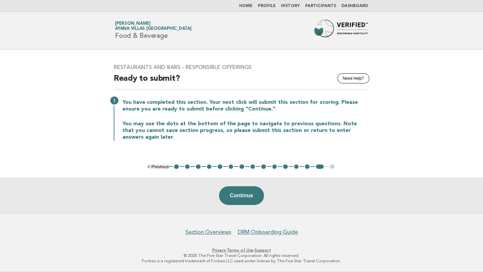
click at [187, 167] on button "2" at bounding box center [187, 167] width 7 height 7
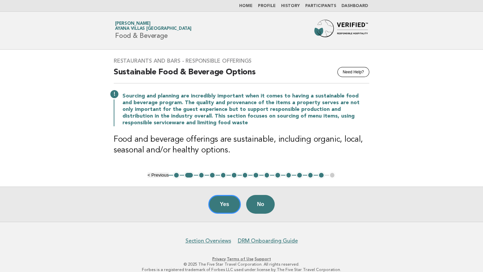
click at [202, 175] on button "3" at bounding box center [201, 175] width 7 height 7
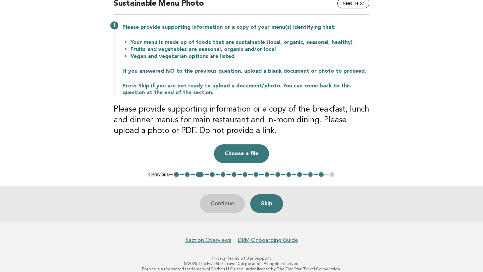
scroll to position [75, 0]
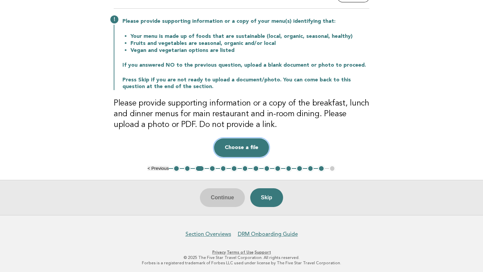
click at [240, 150] on button "Choose a file" at bounding box center [241, 148] width 55 height 19
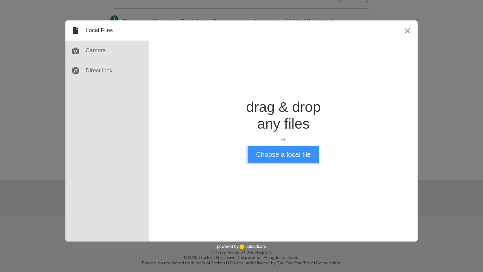
click at [272, 158] on button "Choose a local file" at bounding box center [283, 154] width 71 height 17
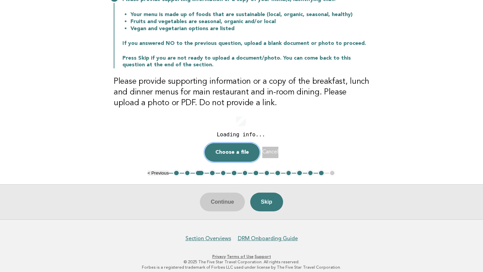
scroll to position [91, 0]
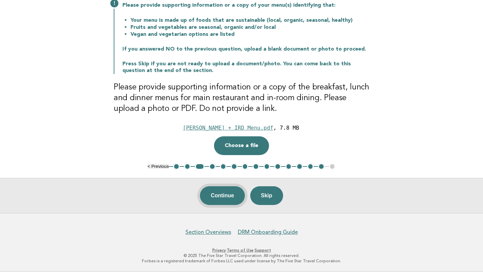
click at [229, 192] on button "Continue" at bounding box center [222, 195] width 45 height 19
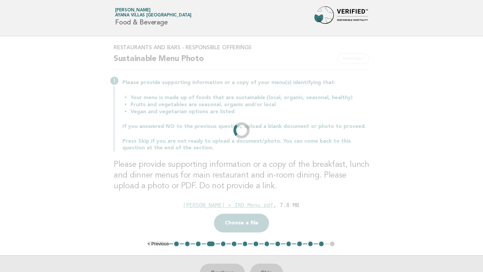
scroll to position [0, 0]
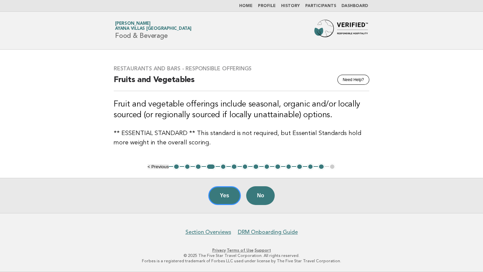
click at [220, 167] on button "5" at bounding box center [223, 167] width 7 height 7
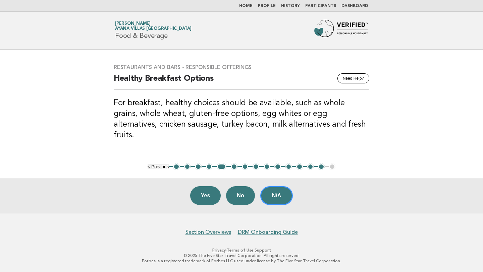
click at [234, 167] on button "6" at bounding box center [234, 167] width 7 height 7
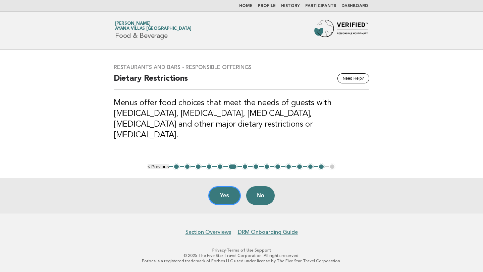
click at [219, 167] on button "5" at bounding box center [220, 167] width 7 height 7
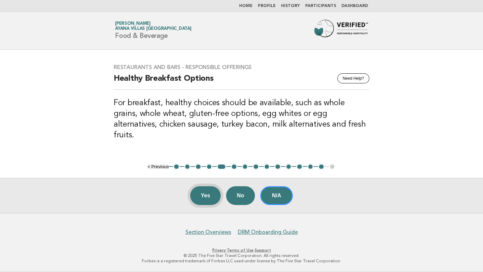
click at [203, 196] on button "Yes" at bounding box center [205, 195] width 31 height 19
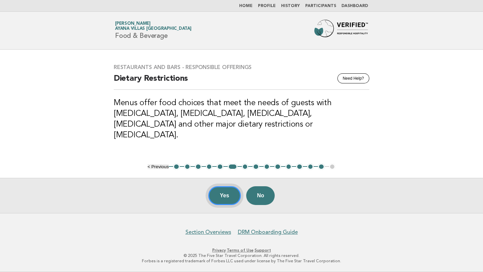
click at [227, 191] on button "Yes" at bounding box center [224, 195] width 33 height 19
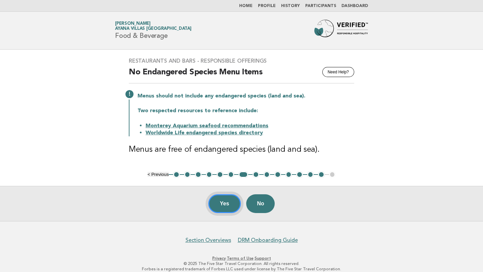
click at [230, 197] on button "Yes" at bounding box center [224, 204] width 33 height 19
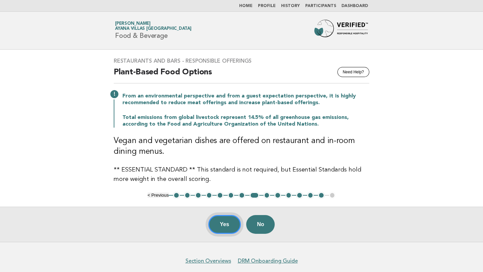
click at [221, 219] on button "Yes" at bounding box center [224, 224] width 33 height 19
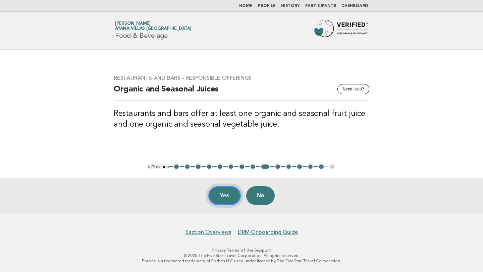
click at [222, 196] on button "Yes" at bounding box center [224, 195] width 33 height 19
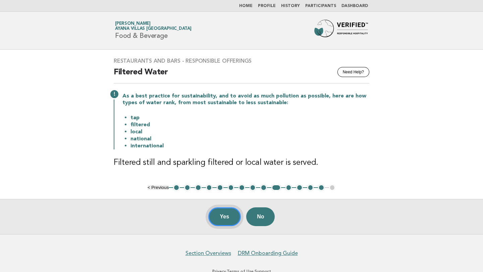
click at [226, 216] on button "Yes" at bounding box center [224, 217] width 33 height 19
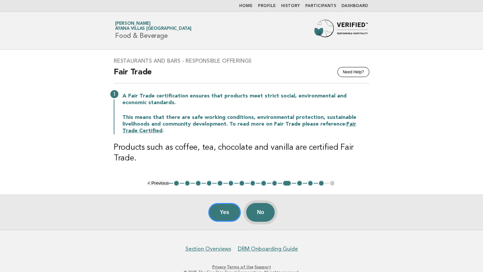
click at [263, 214] on button "No" at bounding box center [260, 212] width 29 height 19
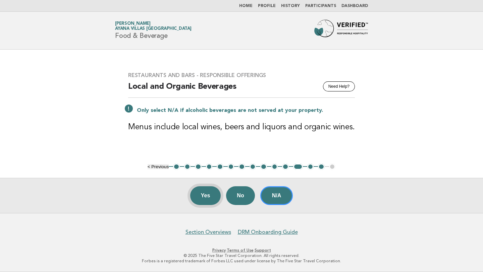
click at [209, 192] on button "Yes" at bounding box center [205, 195] width 31 height 19
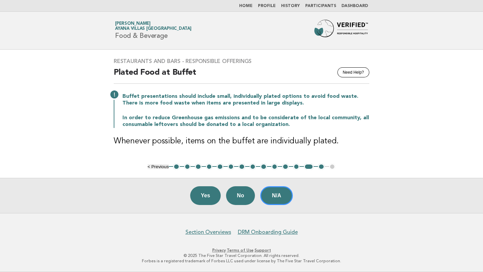
click at [206, 197] on button "Yes" at bounding box center [205, 195] width 31 height 19
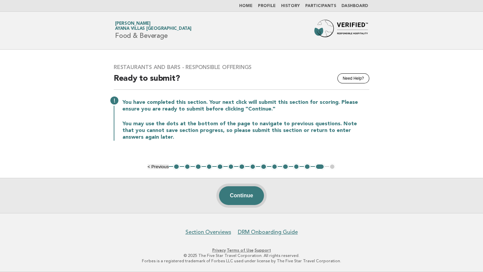
click at [250, 196] on button "Continue" at bounding box center [241, 195] width 45 height 19
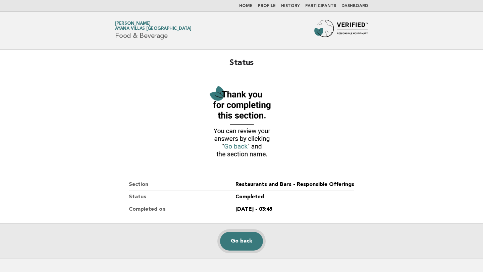
click at [251, 241] on link "Go back" at bounding box center [241, 241] width 43 height 19
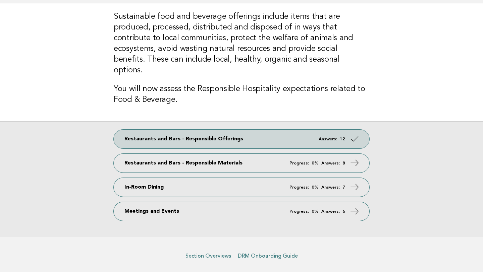
scroll to position [59, 0]
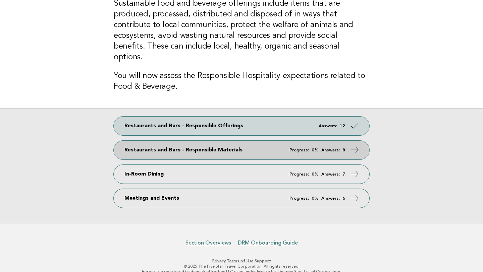
click at [250, 141] on link "Restaurants and Bars - Responsible Materials Progress: 0% Answers: 8" at bounding box center [242, 150] width 256 height 19
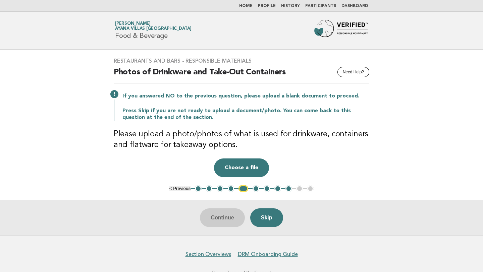
click at [199, 188] on button "1" at bounding box center [198, 188] width 7 height 7
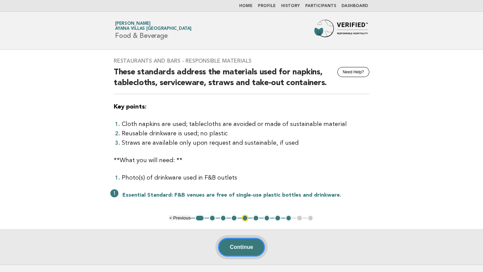
click at [245, 244] on button "Continue" at bounding box center [241, 247] width 47 height 19
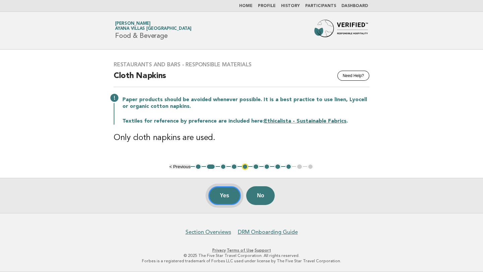
click at [227, 194] on button "Yes" at bounding box center [224, 195] width 33 height 19
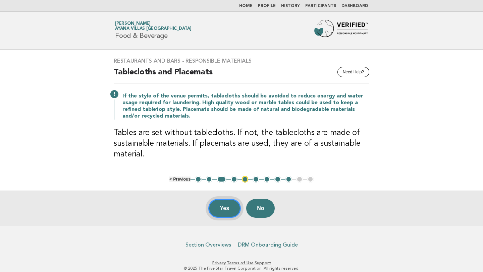
click at [225, 205] on button "Yes" at bounding box center [224, 208] width 33 height 19
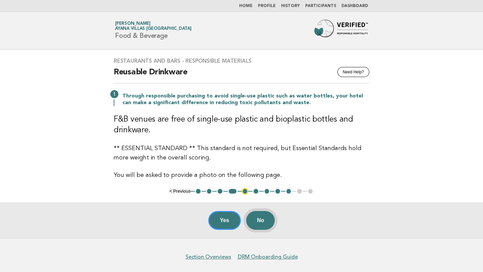
click at [259, 218] on button "No" at bounding box center [260, 220] width 29 height 19
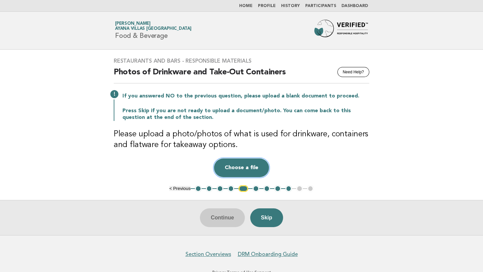
click at [247, 170] on button "Choose a file" at bounding box center [241, 168] width 55 height 19
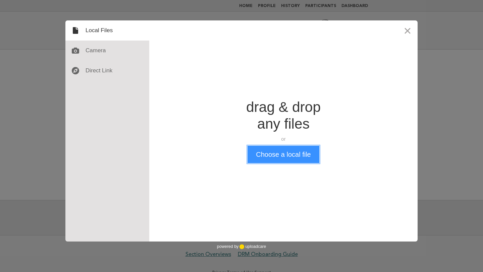
click at [272, 158] on button "Choose a local file" at bounding box center [283, 154] width 71 height 17
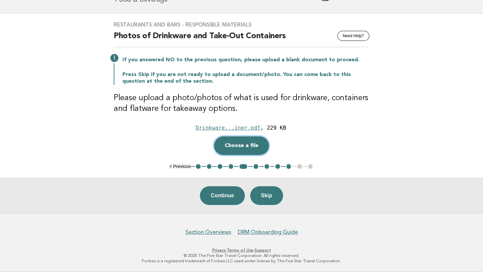
scroll to position [36, 0]
click at [226, 194] on button "Continue" at bounding box center [222, 195] width 45 height 19
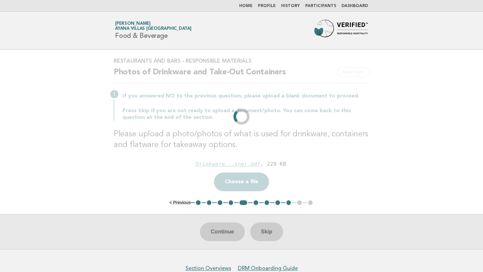
scroll to position [0, 0]
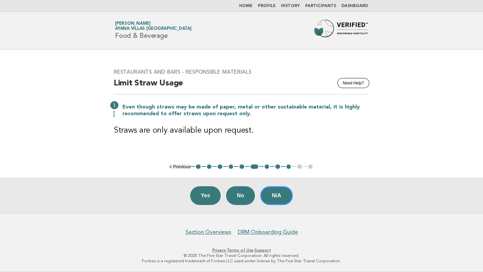
click at [243, 194] on button "No" at bounding box center [240, 195] width 29 height 19
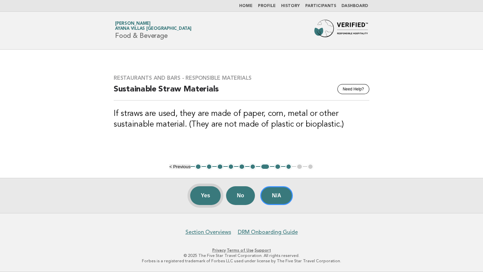
click at [206, 201] on button "Yes" at bounding box center [205, 195] width 31 height 19
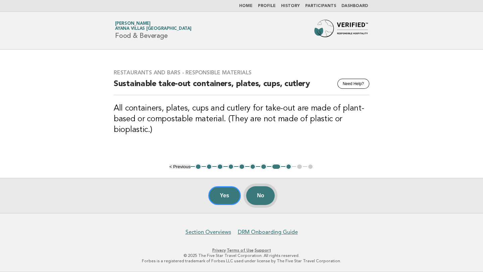
click at [269, 197] on button "No" at bounding box center [260, 195] width 29 height 19
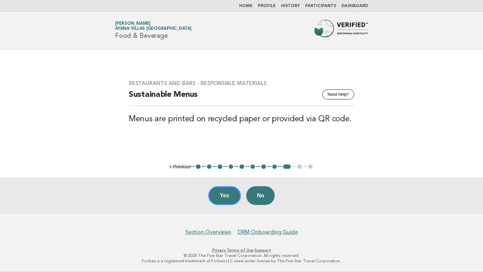
click at [276, 168] on button "8" at bounding box center [274, 167] width 7 height 7
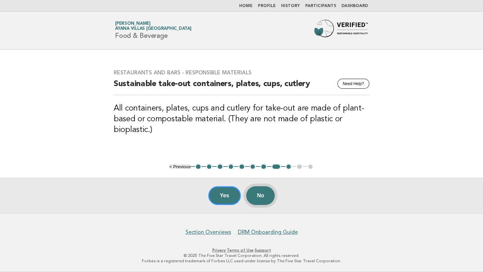
click at [264, 194] on button "No" at bounding box center [260, 195] width 29 height 19
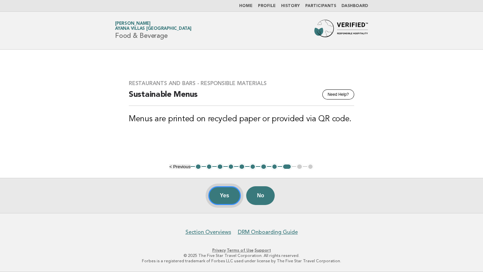
click at [223, 199] on button "Yes" at bounding box center [224, 195] width 33 height 19
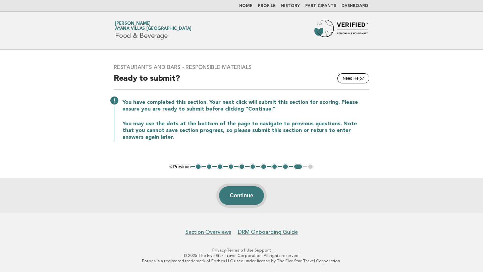
click at [246, 194] on button "Continue" at bounding box center [241, 195] width 45 height 19
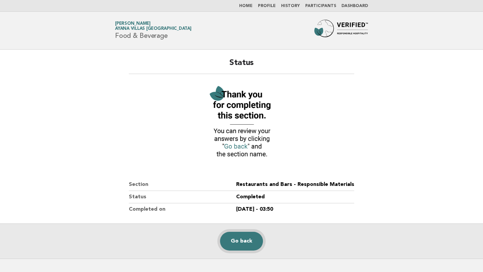
click at [244, 241] on link "Go back" at bounding box center [241, 241] width 43 height 19
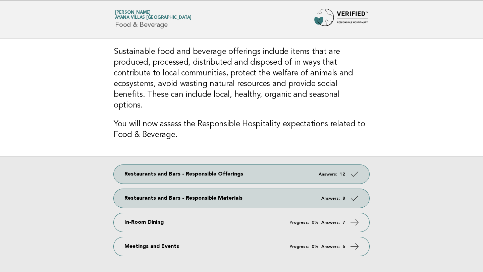
scroll to position [12, 0]
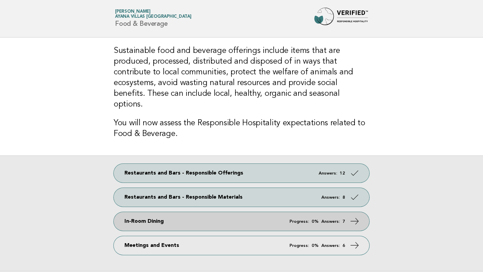
click at [253, 212] on link "In-Room Dining Progress: 0% Answers: 7" at bounding box center [242, 221] width 256 height 19
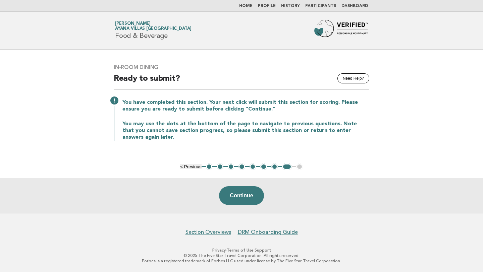
click at [208, 166] on button "1" at bounding box center [209, 167] width 7 height 7
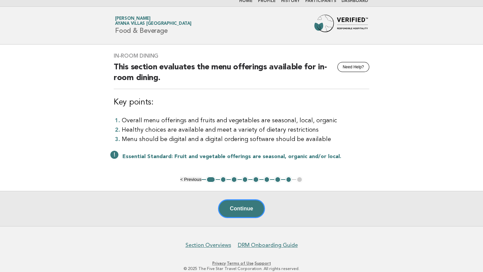
scroll to position [4, 0]
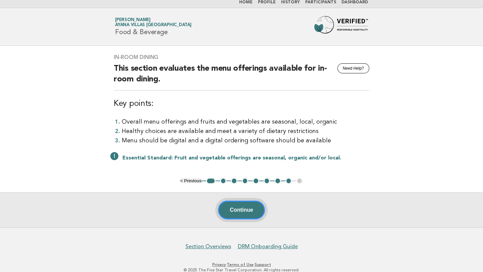
click at [233, 207] on button "Continue" at bounding box center [241, 210] width 47 height 19
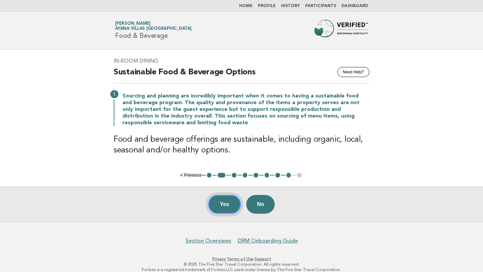
click at [226, 202] on button "Yes" at bounding box center [224, 204] width 33 height 19
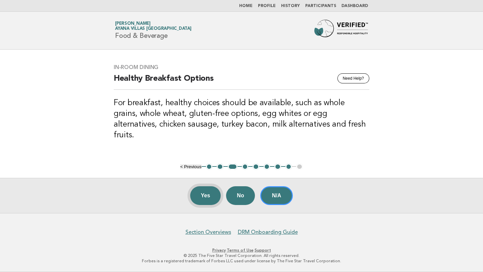
click at [206, 193] on button "Yes" at bounding box center [205, 195] width 31 height 19
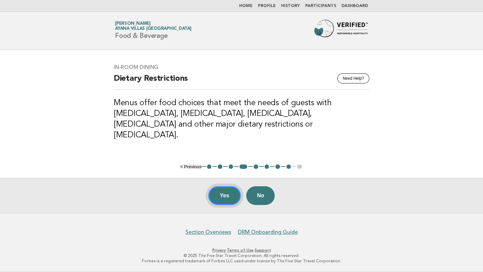
click at [216, 197] on button "Yes" at bounding box center [224, 195] width 33 height 19
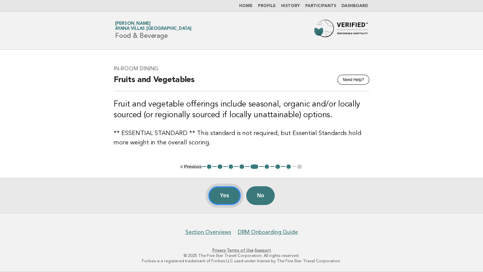
click at [225, 192] on button "Yes" at bounding box center [224, 195] width 33 height 19
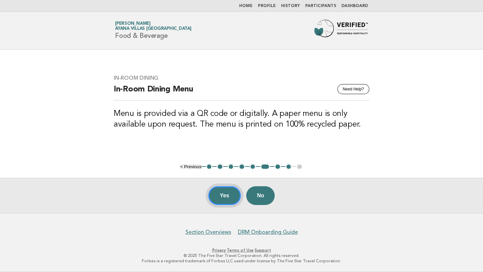
click at [228, 189] on button "Yes" at bounding box center [224, 195] width 33 height 19
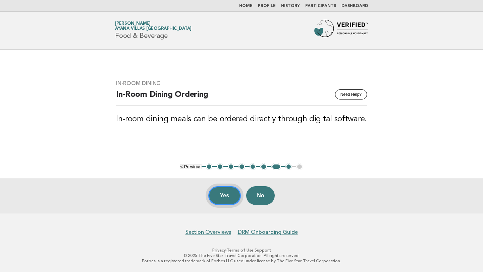
click at [218, 197] on button "Yes" at bounding box center [224, 195] width 33 height 19
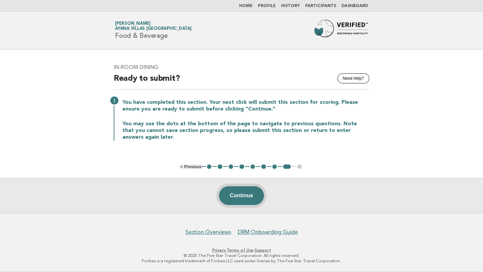
click at [248, 195] on button "Continue" at bounding box center [241, 195] width 45 height 19
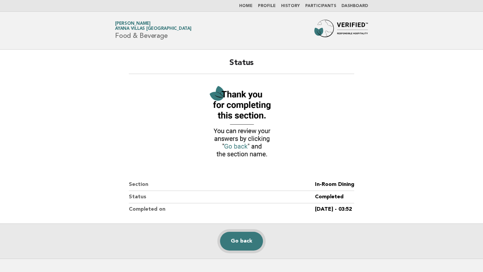
click at [247, 241] on link "Go back" at bounding box center [241, 241] width 43 height 19
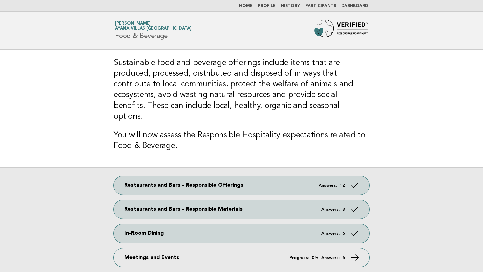
scroll to position [59, 0]
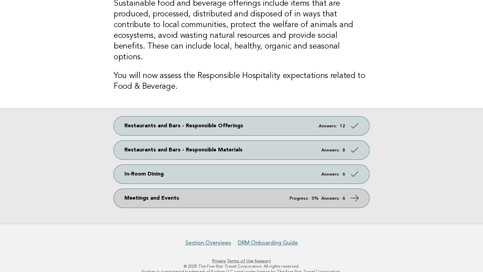
click at [272, 189] on link "Meetings and Events Progress: 0% Answers: 6" at bounding box center [242, 198] width 256 height 19
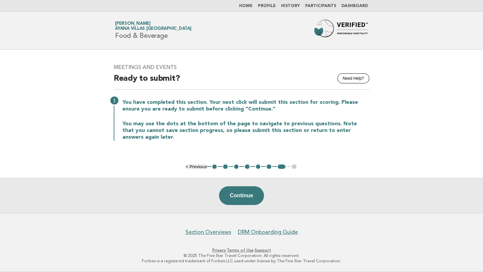
click at [214, 166] on button "1" at bounding box center [214, 167] width 7 height 7
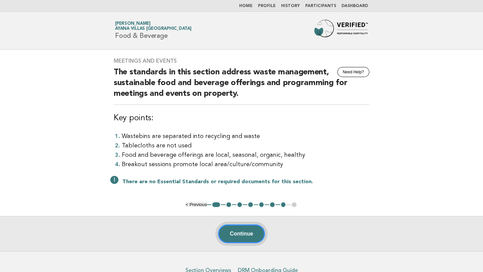
click at [236, 233] on button "Continue" at bounding box center [241, 234] width 47 height 19
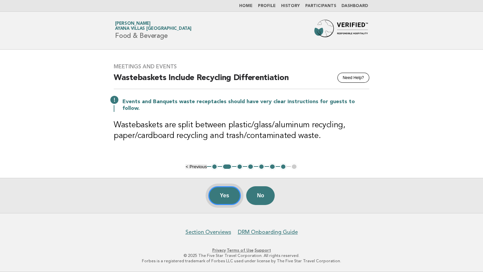
click at [226, 197] on button "Yes" at bounding box center [224, 195] width 33 height 19
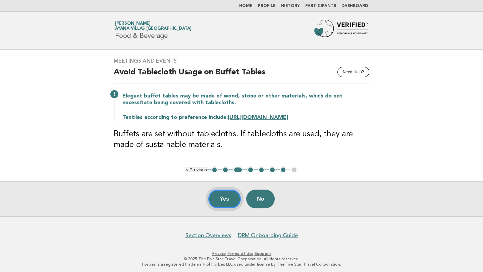
click at [220, 198] on button "Yes" at bounding box center [224, 199] width 33 height 19
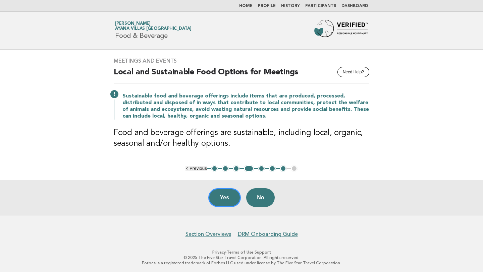
click at [221, 198] on button "Yes" at bounding box center [224, 197] width 33 height 19
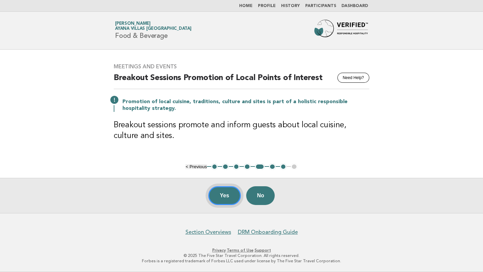
click at [217, 198] on button "Yes" at bounding box center [224, 195] width 33 height 19
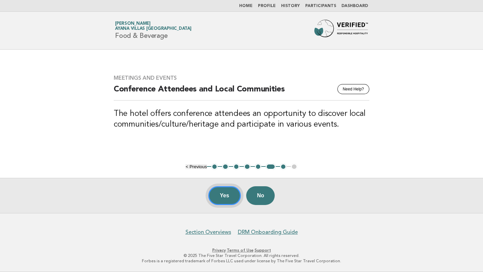
click at [217, 197] on button "Yes" at bounding box center [224, 195] width 33 height 19
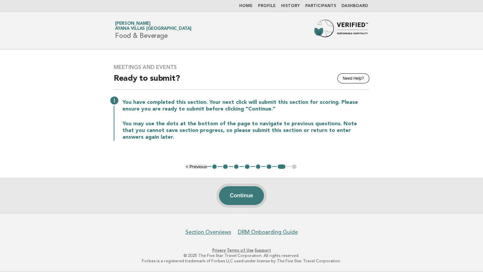
click at [255, 195] on button "Continue" at bounding box center [241, 195] width 45 height 19
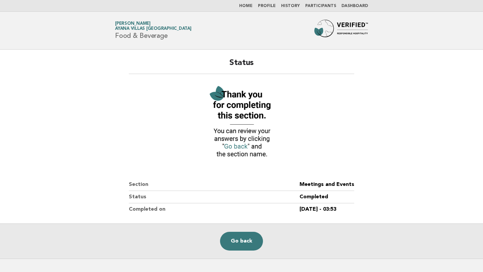
click at [253, 6] on link "Home" at bounding box center [245, 6] width 13 height 4
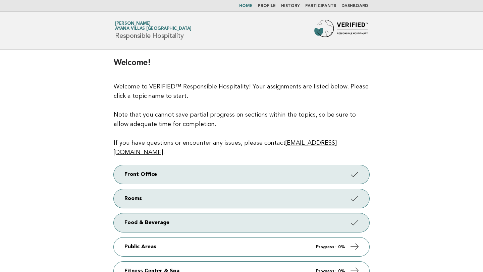
scroll to position [10, 0]
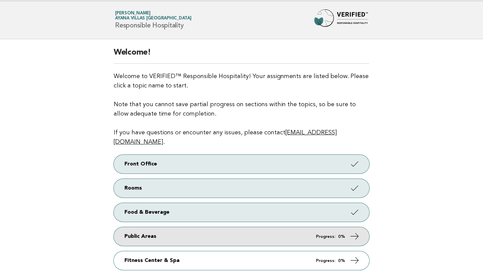
click at [281, 227] on link "Public Areas Progress: 0%" at bounding box center [242, 236] width 256 height 19
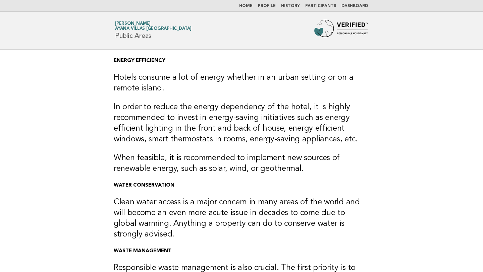
scroll to position [181, 0]
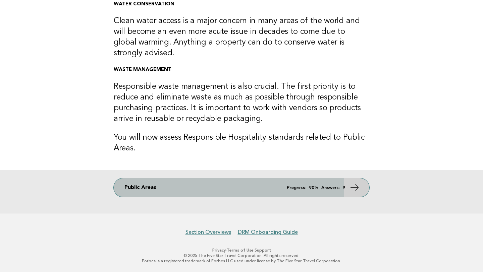
click at [217, 189] on link "Public Areas Progress: 90% Answers: 9" at bounding box center [242, 187] width 256 height 19
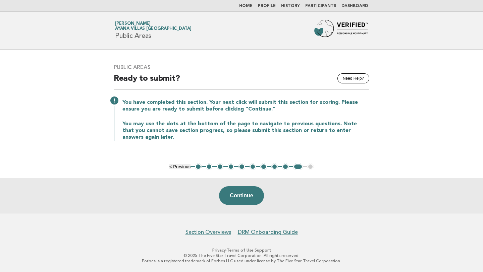
click at [198, 166] on button "1" at bounding box center [198, 167] width 7 height 7
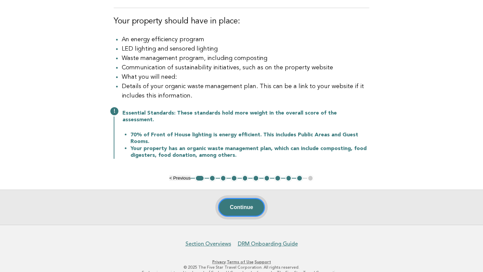
click at [229, 202] on button "Continue" at bounding box center [241, 207] width 47 height 19
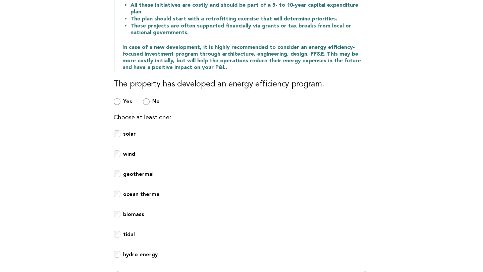
scroll to position [141, 0]
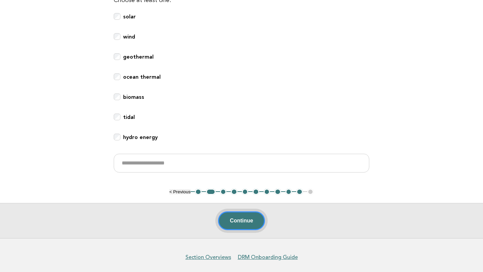
click at [236, 212] on button "Continue" at bounding box center [241, 221] width 47 height 19
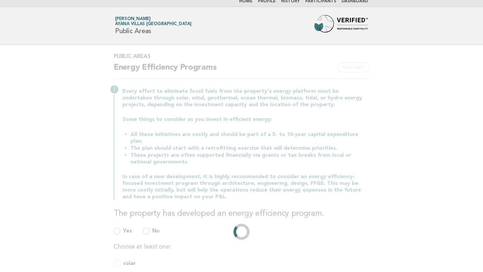
scroll to position [0, 0]
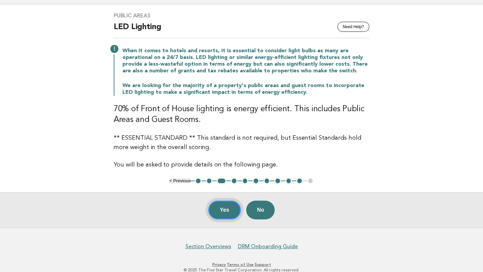
click at [221, 209] on button "Yes" at bounding box center [224, 210] width 33 height 19
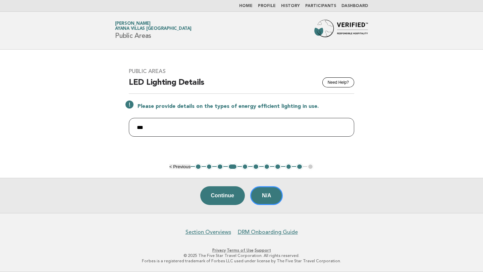
click at [156, 126] on input "***" at bounding box center [241, 127] width 225 height 19
type input "*"
paste input "**********"
type input "**********"
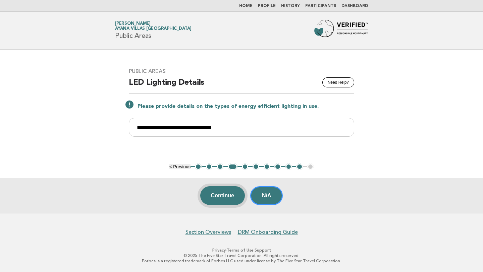
click at [212, 193] on button "Continue" at bounding box center [222, 195] width 45 height 19
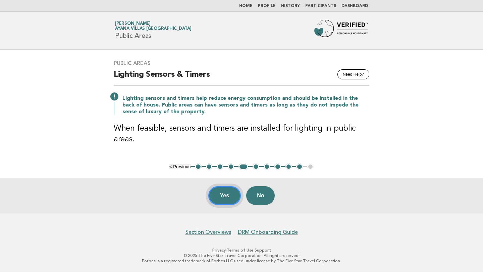
click at [225, 193] on button "Yes" at bounding box center [224, 195] width 33 height 19
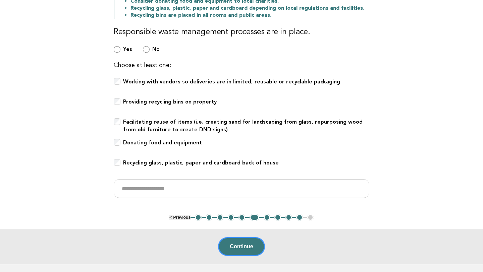
scroll to position [143, 0]
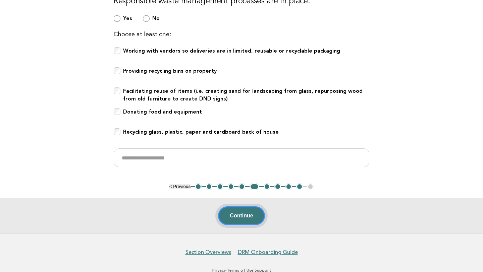
click at [251, 210] on button "Continue" at bounding box center [241, 216] width 47 height 19
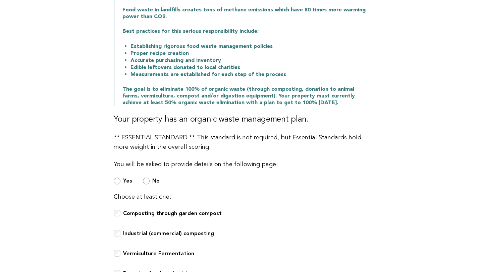
scroll to position [311, 0]
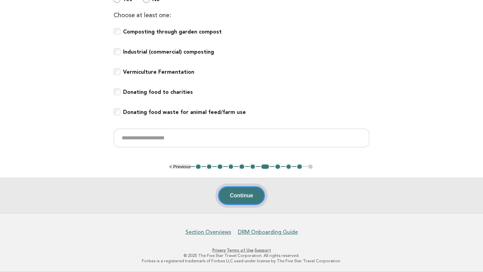
click at [248, 191] on button "Continue" at bounding box center [241, 195] width 47 height 19
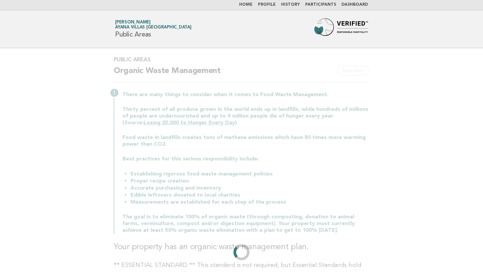
scroll to position [0, 0]
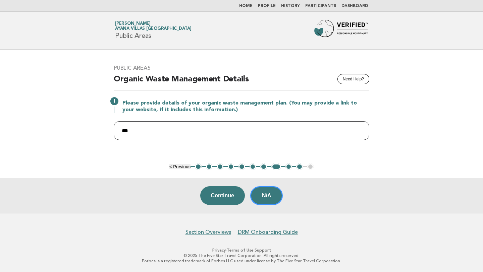
click at [160, 133] on input "***" at bounding box center [242, 130] width 256 height 19
type input "*"
paste input "**********"
type input "**********"
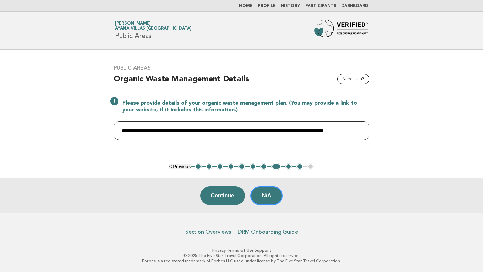
scroll to position [0, 46]
click at [175, 131] on input "**********" at bounding box center [242, 130] width 256 height 19
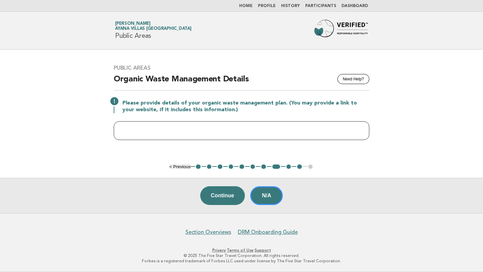
scroll to position [0, 0]
paste input "**********"
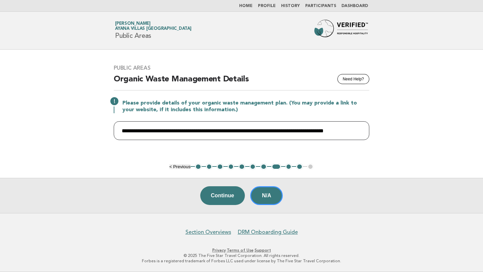
scroll to position [0, 46]
type input "**********"
click at [226, 194] on button "Continue" at bounding box center [222, 195] width 45 height 19
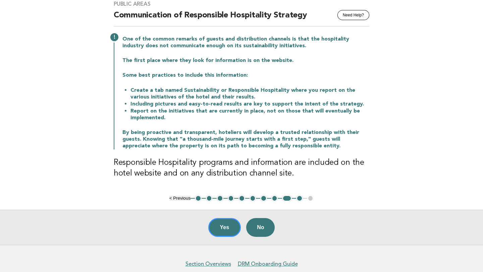
scroll to position [56, 0]
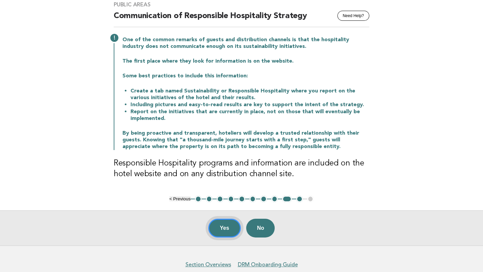
click at [223, 227] on button "Yes" at bounding box center [224, 228] width 33 height 19
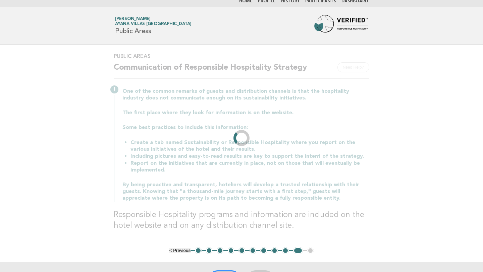
scroll to position [0, 0]
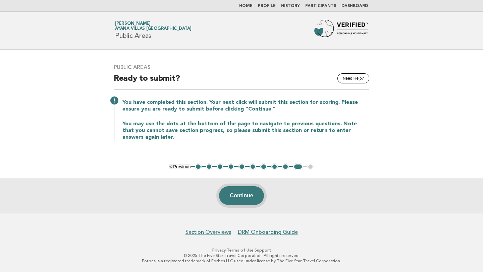
click at [239, 196] on button "Continue" at bounding box center [241, 195] width 45 height 19
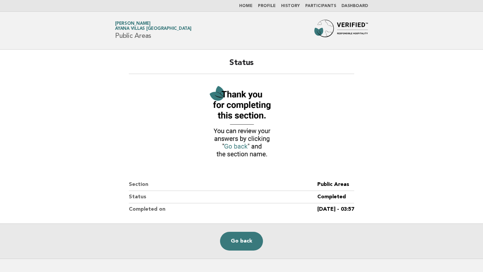
click at [252, 6] on link "Home" at bounding box center [245, 6] width 13 height 4
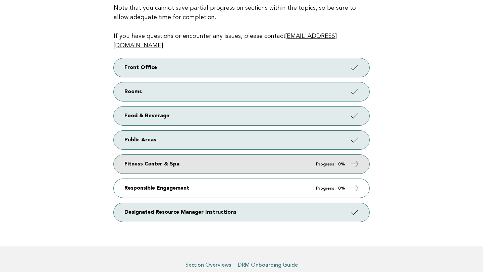
scroll to position [113, 0]
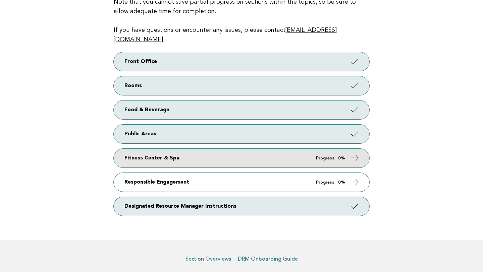
click at [233, 149] on link "Fitness Center & Spa Progress: 0%" at bounding box center [242, 158] width 256 height 19
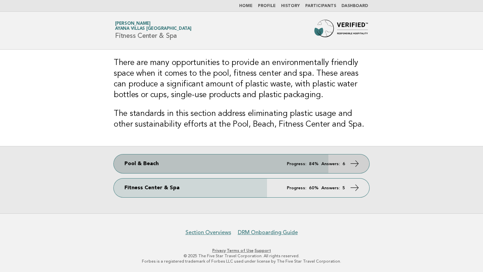
click at [230, 165] on link "Pool & Beach Progress: 84% Answers: 6" at bounding box center [242, 164] width 256 height 19
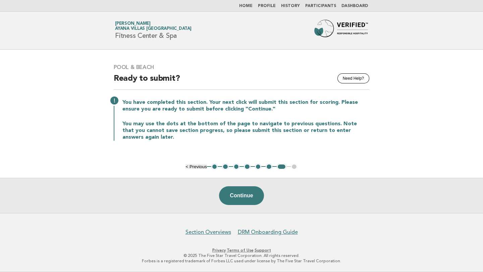
click at [213, 167] on button "1" at bounding box center [214, 167] width 7 height 7
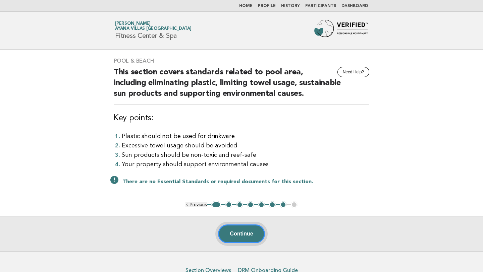
click at [233, 230] on button "Continue" at bounding box center [241, 234] width 47 height 19
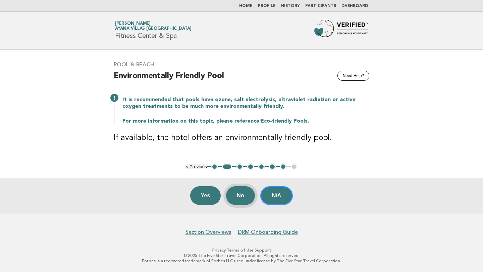
click at [240, 191] on button "No" at bounding box center [240, 195] width 29 height 19
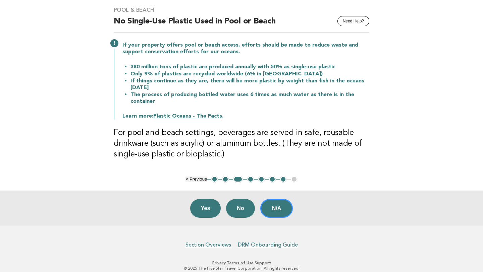
scroll to position [60, 0]
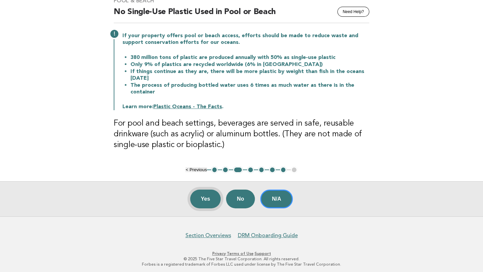
click at [203, 200] on button "Yes" at bounding box center [205, 199] width 31 height 19
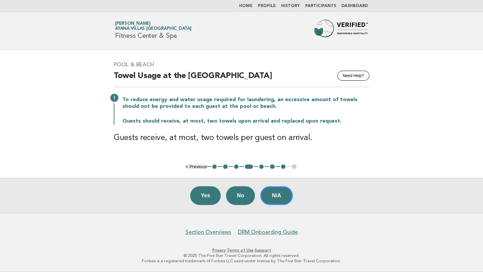
scroll to position [0, 0]
click at [204, 198] on button "Yes" at bounding box center [205, 195] width 31 height 19
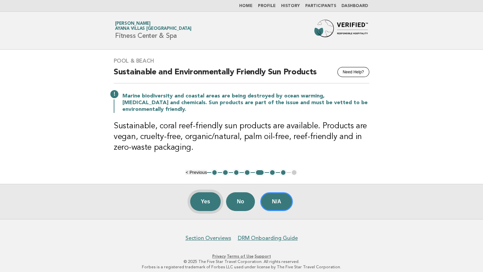
click at [204, 202] on button "Yes" at bounding box center [205, 202] width 31 height 19
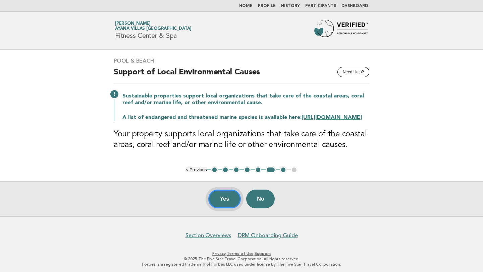
click at [226, 207] on button "Yes" at bounding box center [224, 199] width 33 height 19
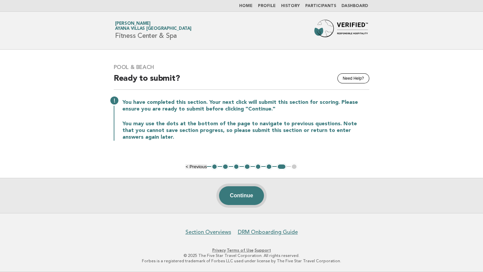
click at [252, 192] on button "Continue" at bounding box center [241, 195] width 45 height 19
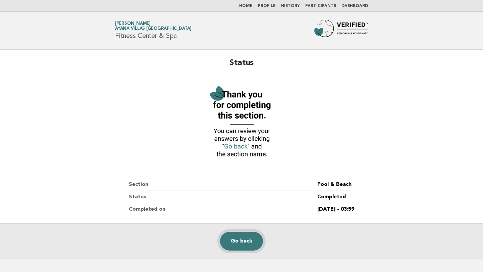
click at [245, 242] on link "Go back" at bounding box center [241, 241] width 43 height 19
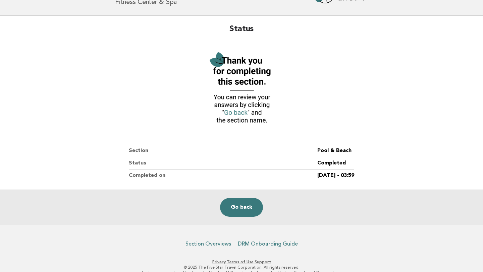
scroll to position [46, 0]
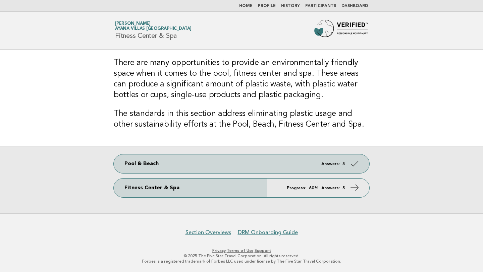
scroll to position [0, 0]
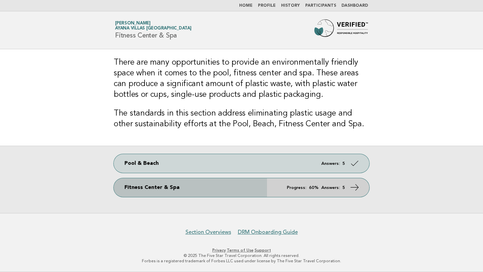
click at [252, 191] on link "Fitness Center & Spa Progress: 60% Answers: 5" at bounding box center [242, 187] width 256 height 19
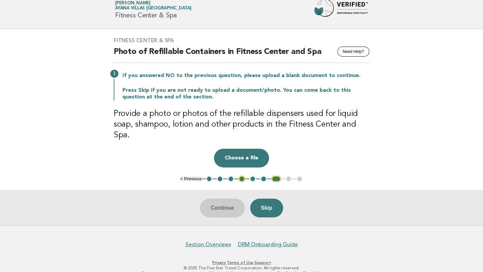
scroll to position [22, 0]
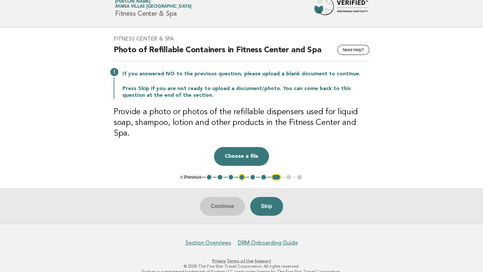
click at [209, 174] on button "1" at bounding box center [209, 177] width 7 height 7
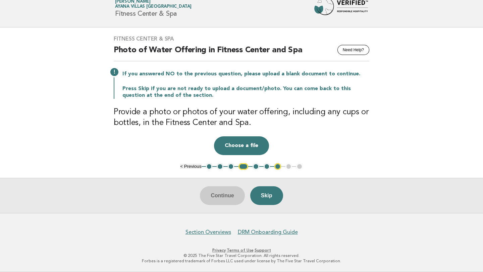
click at [209, 168] on button "1" at bounding box center [209, 166] width 7 height 7
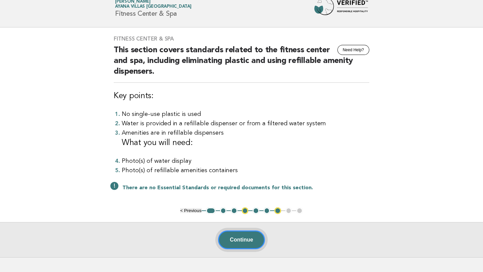
click at [234, 239] on button "Continue" at bounding box center [241, 240] width 47 height 19
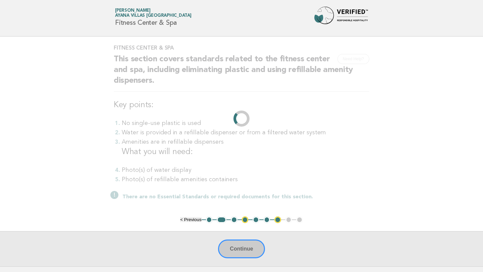
scroll to position [0, 0]
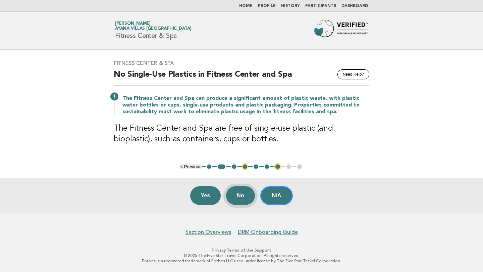
click at [239, 196] on button "No" at bounding box center [240, 195] width 29 height 19
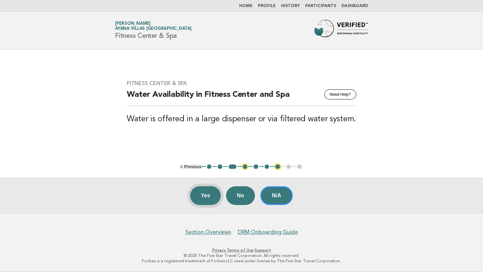
click at [212, 198] on button "Yes" at bounding box center [205, 195] width 31 height 19
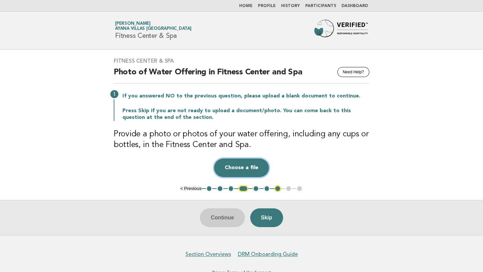
click at [241, 172] on button "Choose a file" at bounding box center [241, 168] width 55 height 19
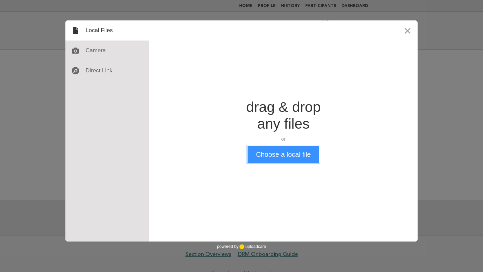
click at [285, 157] on button "Choose a local file" at bounding box center [283, 154] width 71 height 17
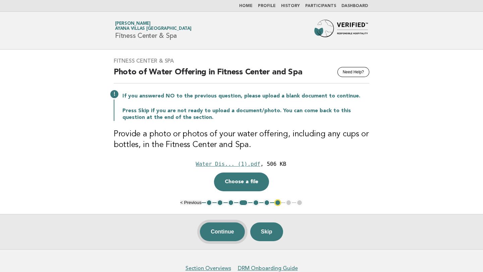
click at [228, 230] on button "Continue" at bounding box center [222, 232] width 45 height 19
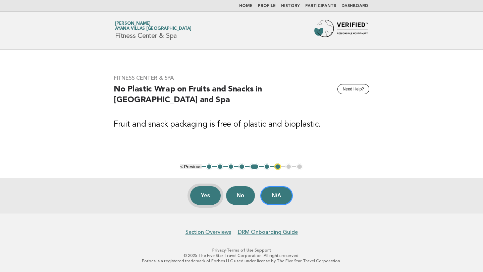
click at [208, 192] on button "Yes" at bounding box center [205, 195] width 31 height 19
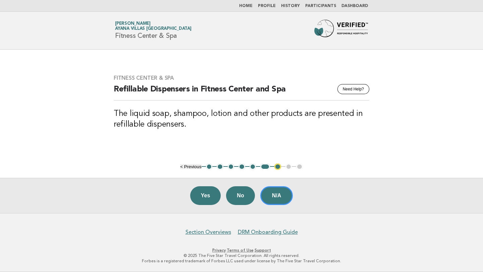
click at [209, 194] on button "Yes" at bounding box center [205, 195] width 31 height 19
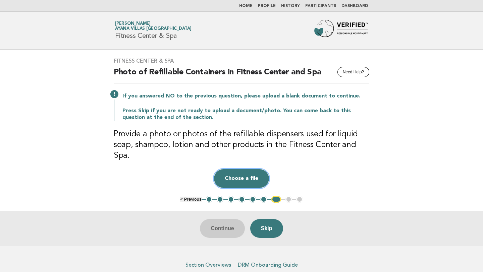
click at [236, 169] on button "Choose a file" at bounding box center [241, 178] width 55 height 19
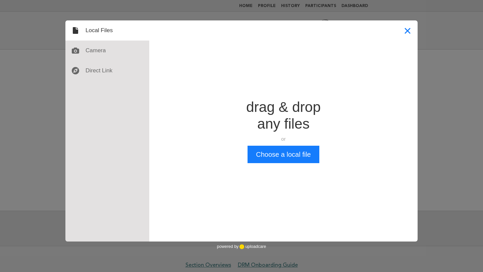
click at [409, 30] on button "Close" at bounding box center [407, 30] width 20 height 20
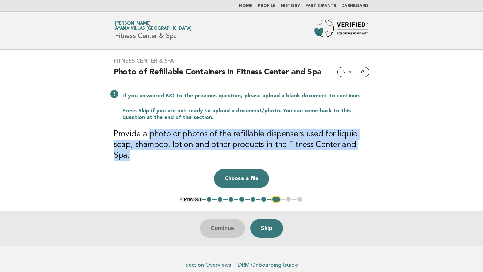
drag, startPoint x: 148, startPoint y: 133, endPoint x: 377, endPoint y: 142, distance: 229.2
click at [377, 142] on div "Fitness Center & Spa Need Help? Photo of Refillable Containers in Fitness Cente…" at bounding box center [242, 123] width 272 height 147
click at [240, 169] on button "Choose a file" at bounding box center [241, 178] width 55 height 19
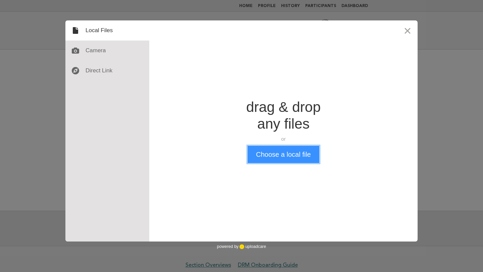
click at [290, 157] on button "Choose a local file" at bounding box center [283, 154] width 71 height 17
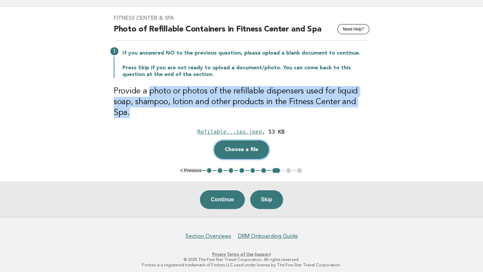
scroll to position [36, 0]
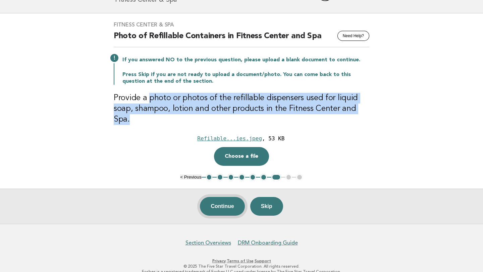
click at [235, 197] on button "Continue" at bounding box center [222, 206] width 45 height 19
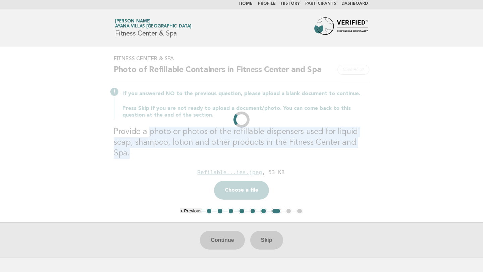
scroll to position [0, 0]
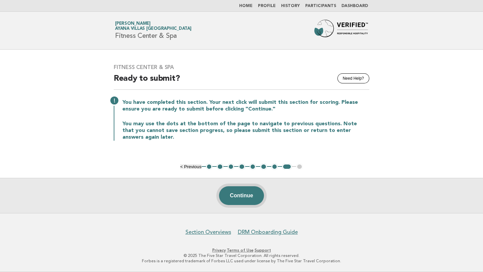
click at [243, 192] on button "Continue" at bounding box center [241, 195] width 45 height 19
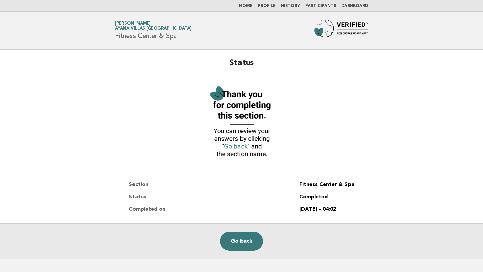
click at [249, 6] on link "Home" at bounding box center [245, 6] width 13 height 4
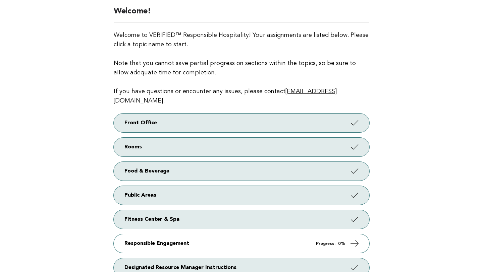
scroll to position [130, 0]
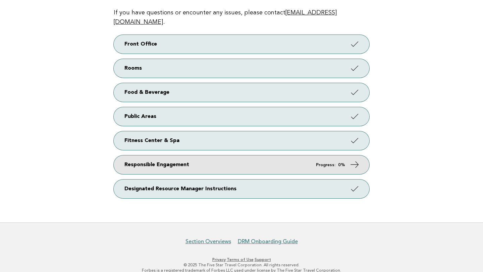
click at [254, 158] on link "Responsible Engagement Progress: 0%" at bounding box center [242, 165] width 256 height 19
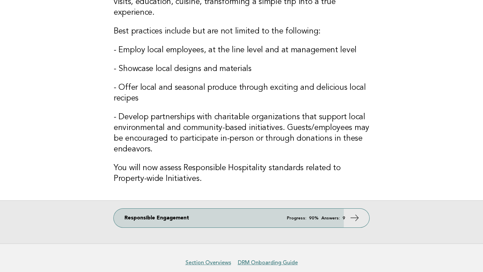
scroll to position [135, 0]
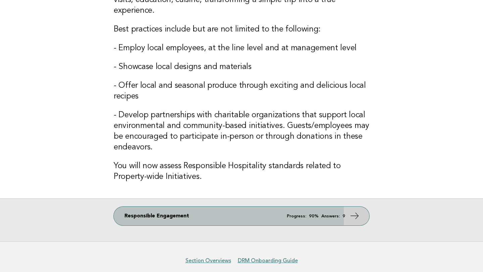
click at [207, 218] on link "Responsible Engagement Progress: 90% Answers: 9" at bounding box center [242, 216] width 256 height 19
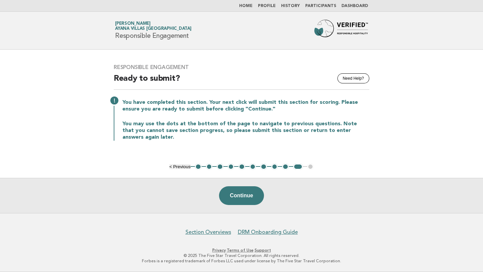
click at [199, 166] on button "1" at bounding box center [198, 167] width 7 height 7
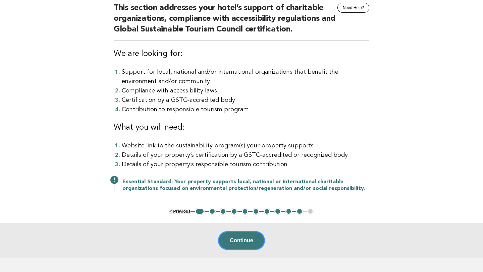
scroll to position [112, 0]
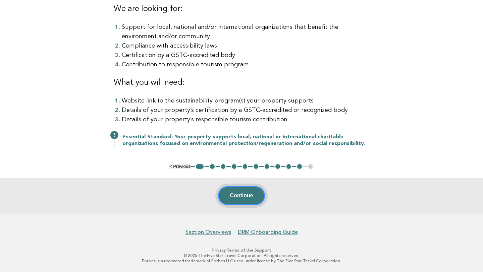
click at [230, 194] on button "Continue" at bounding box center [241, 195] width 47 height 19
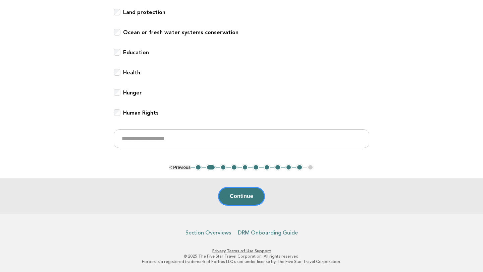
scroll to position [268, 0]
click at [246, 192] on button "Continue" at bounding box center [241, 195] width 47 height 19
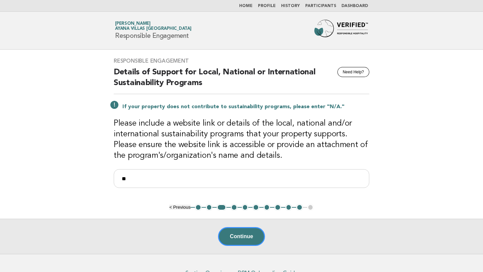
scroll to position [41, 0]
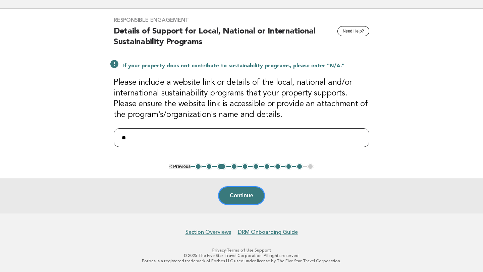
click at [140, 140] on input "**" at bounding box center [242, 137] width 256 height 19
type input "*"
paste input "**********"
type input "**********"
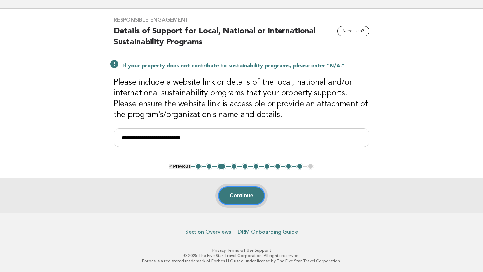
click at [239, 189] on button "Continue" at bounding box center [241, 195] width 47 height 19
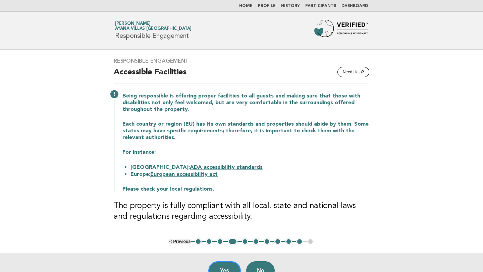
scroll to position [75, 0]
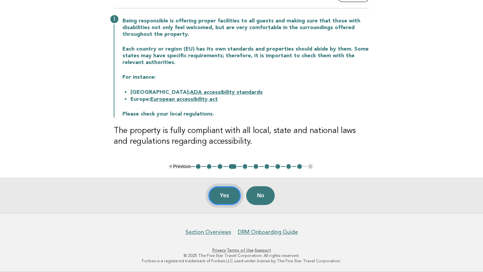
click at [219, 199] on button "Yes" at bounding box center [224, 195] width 33 height 19
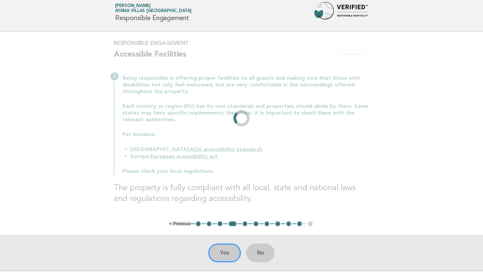
scroll to position [0, 0]
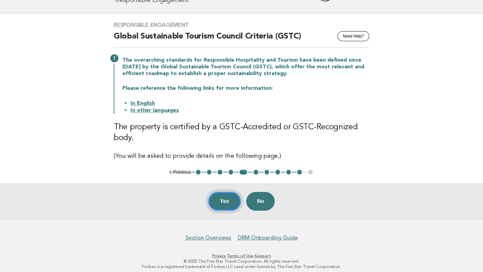
click at [230, 200] on button "Yes" at bounding box center [224, 201] width 33 height 19
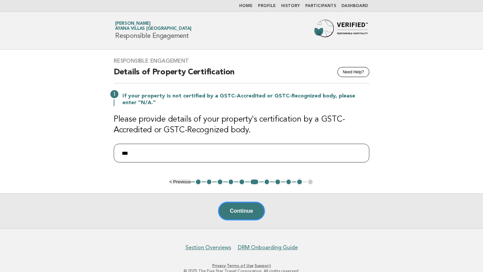
click at [142, 154] on input "***" at bounding box center [242, 153] width 256 height 19
type input "*"
click at [149, 152] on input "text" at bounding box center [242, 153] width 256 height 19
paste input "**********"
click at [152, 155] on input "**********" at bounding box center [242, 153] width 256 height 19
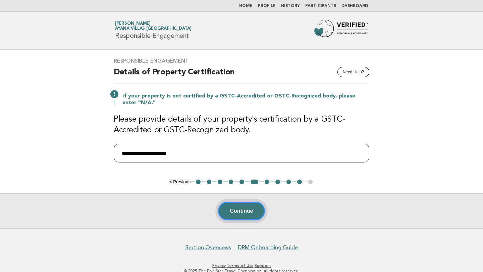
type input "**********"
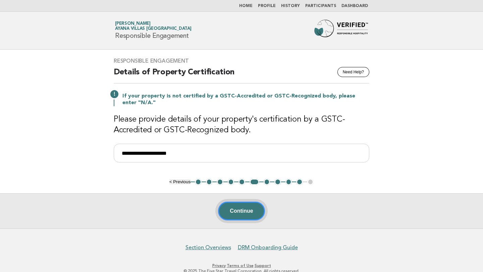
click at [243, 209] on button "Continue" at bounding box center [241, 211] width 47 height 19
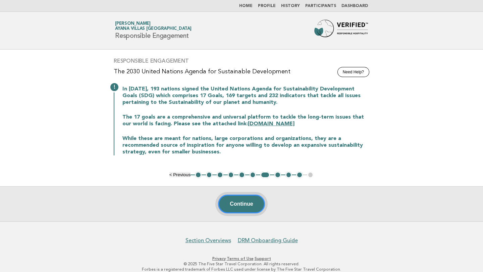
click at [246, 199] on button "Continue" at bounding box center [241, 204] width 47 height 19
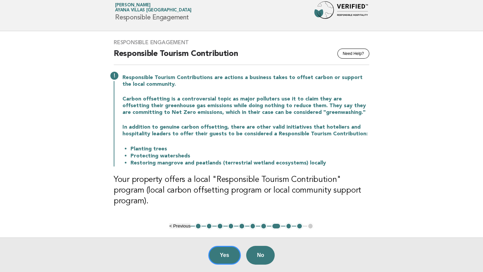
scroll to position [36, 0]
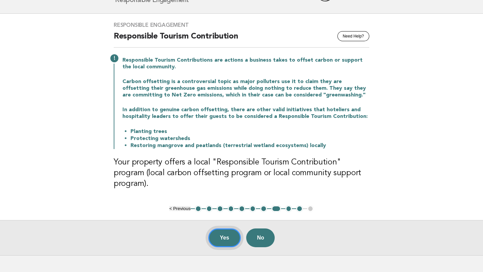
click at [224, 229] on button "Yes" at bounding box center [224, 238] width 33 height 19
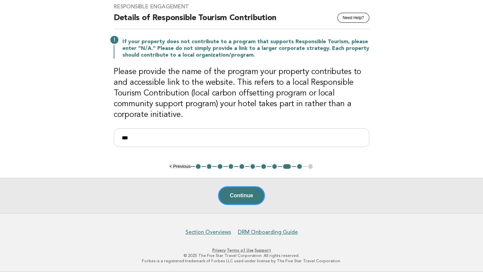
scroll to position [54, 0]
click at [174, 140] on input "***" at bounding box center [242, 137] width 256 height 19
click at [153, 142] on input "***" at bounding box center [242, 137] width 256 height 19
type input "*"
paste input "**********"
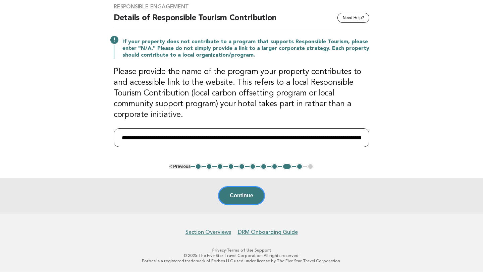
scroll to position [0, 107]
type input "**********"
click at [253, 192] on button "Continue" at bounding box center [241, 195] width 47 height 19
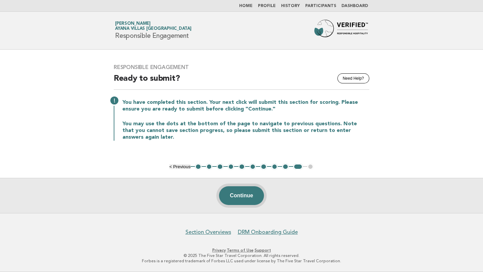
click at [249, 193] on button "Continue" at bounding box center [241, 195] width 45 height 19
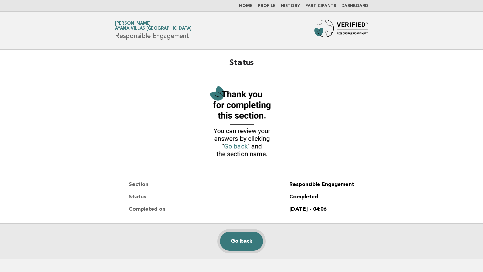
click at [248, 243] on link "Go back" at bounding box center [241, 241] width 43 height 19
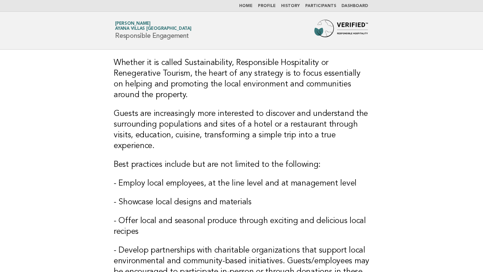
click at [252, 5] on link "Home" at bounding box center [245, 6] width 13 height 4
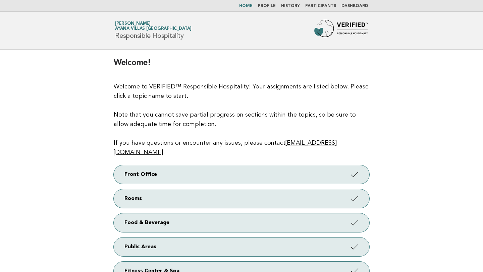
click at [252, 6] on link "Home" at bounding box center [245, 6] width 13 height 4
click at [275, 7] on link "Profile" at bounding box center [267, 6] width 18 height 4
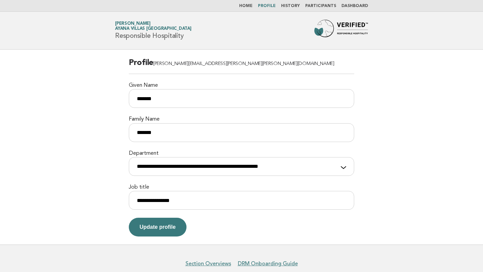
click at [295, 6] on link "History" at bounding box center [290, 6] width 19 height 4
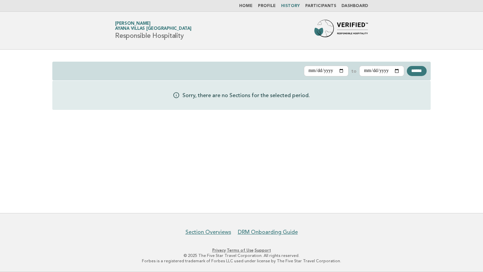
click at [326, 6] on link "Participants" at bounding box center [320, 6] width 31 height 4
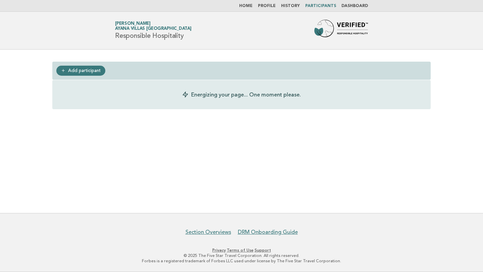
click at [356, 6] on link "Dashboard" at bounding box center [354, 6] width 26 height 4
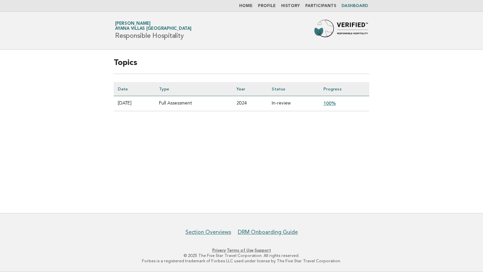
click at [347, 6] on link "Dashboard" at bounding box center [354, 6] width 26 height 4
click at [247, 6] on link "Home" at bounding box center [245, 6] width 13 height 4
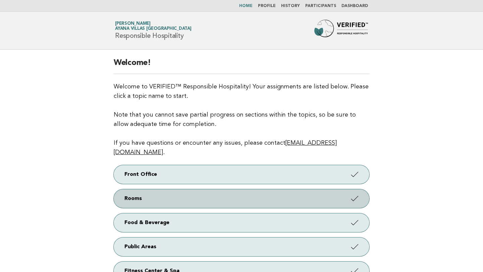
scroll to position [130, 0]
